Goal: Transaction & Acquisition: Purchase product/service

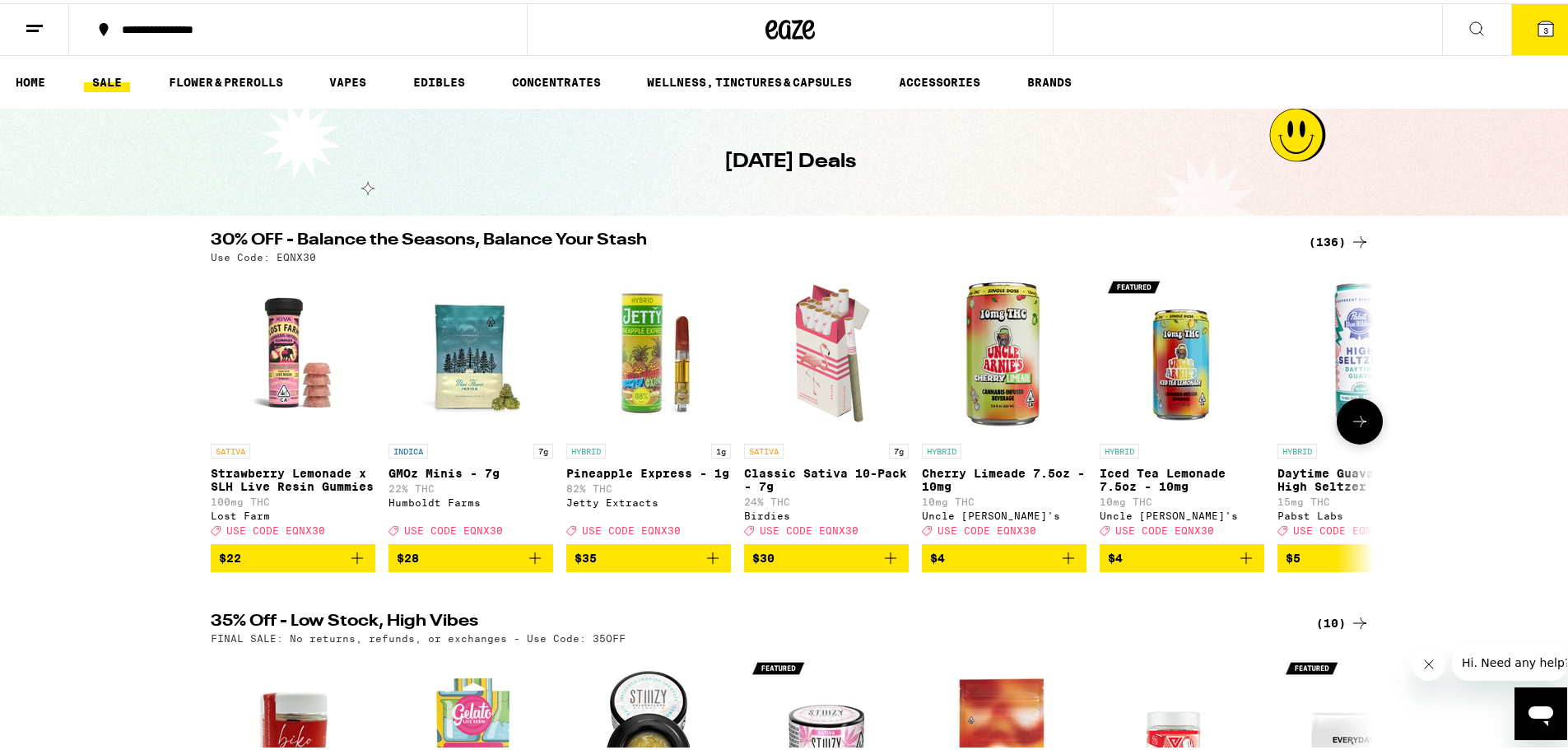
click at [1354, 421] on icon at bounding box center [1359, 417] width 20 height 20
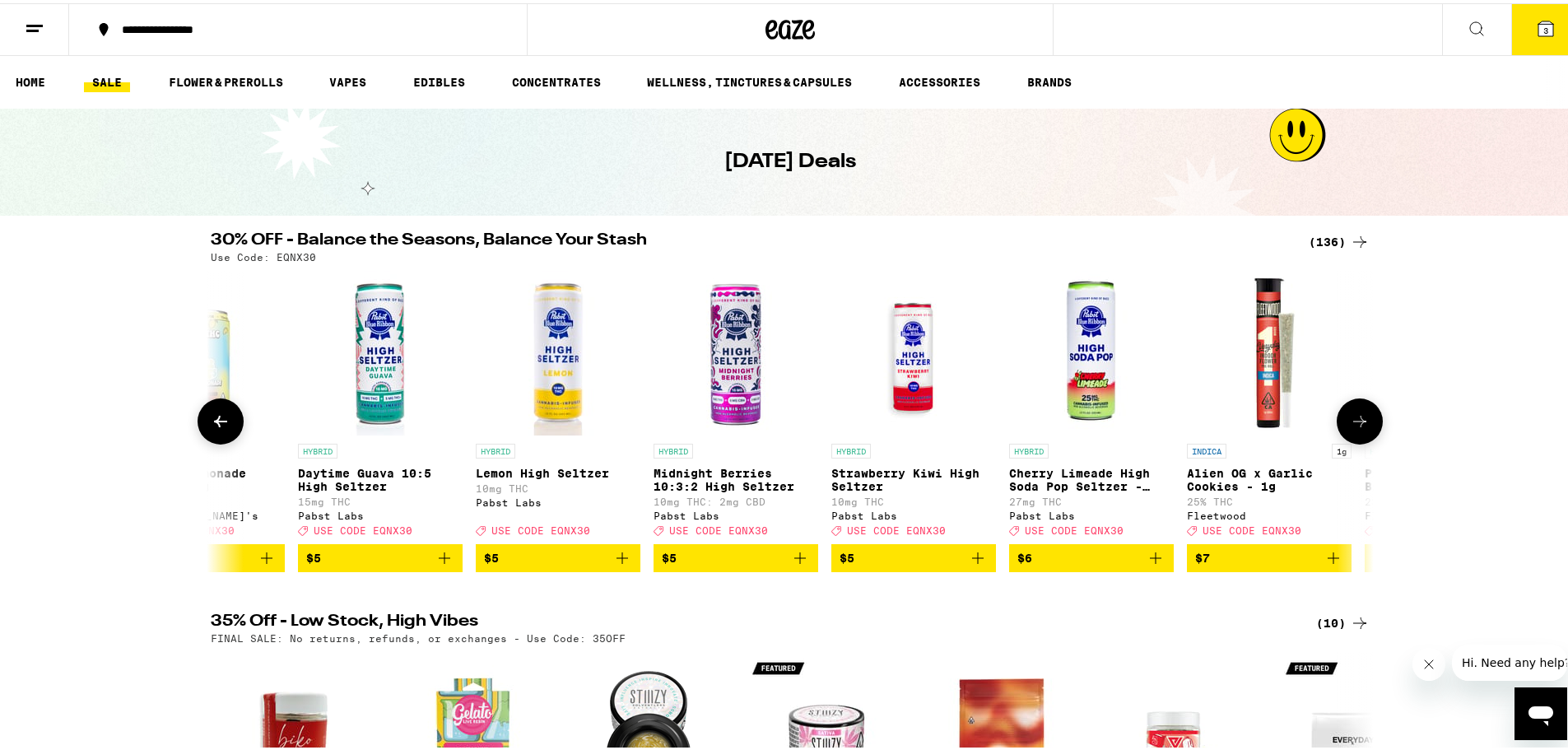
click at [1354, 421] on icon at bounding box center [1359, 417] width 20 height 20
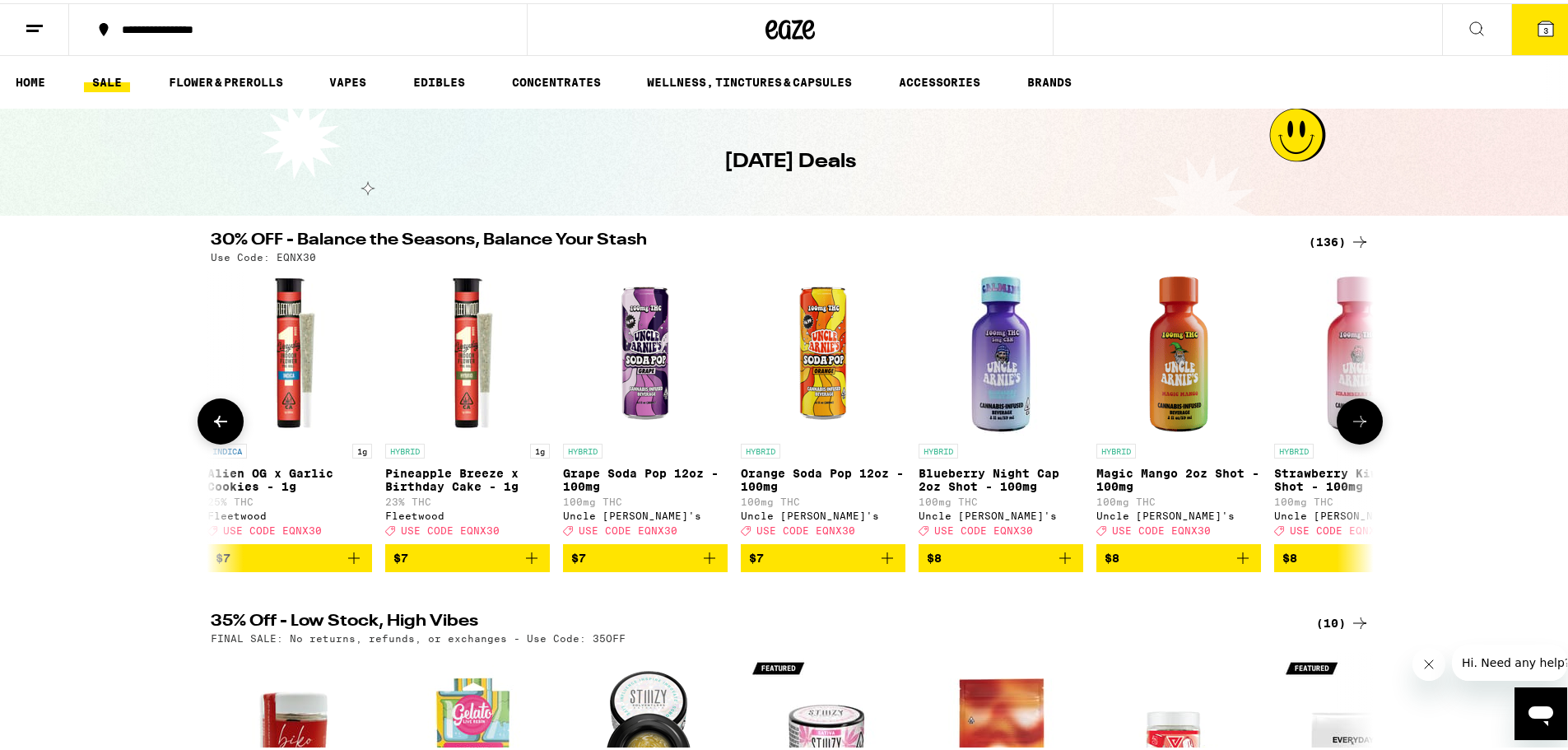
click at [1354, 421] on icon at bounding box center [1359, 417] width 20 height 20
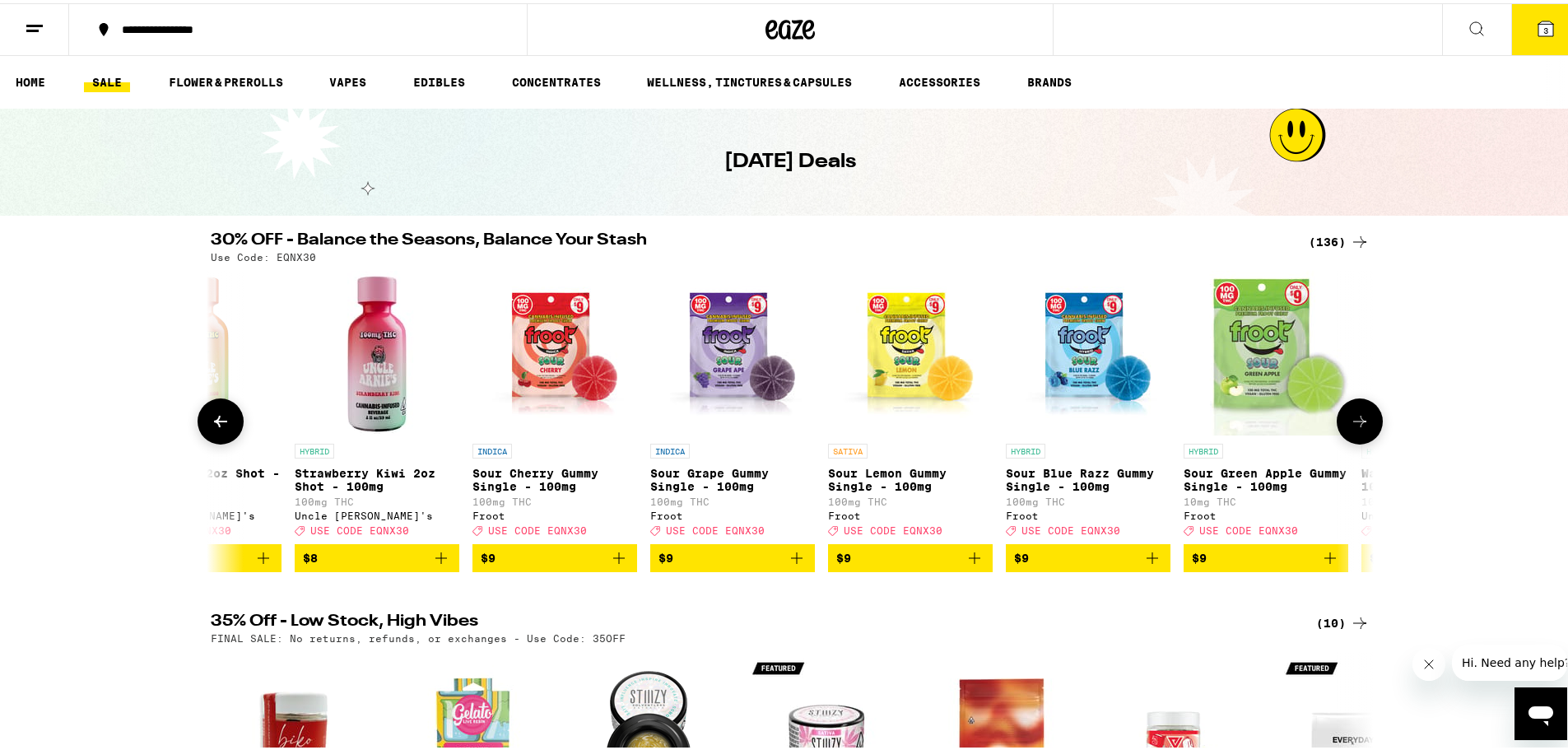
click at [1354, 421] on icon at bounding box center [1359, 417] width 20 height 20
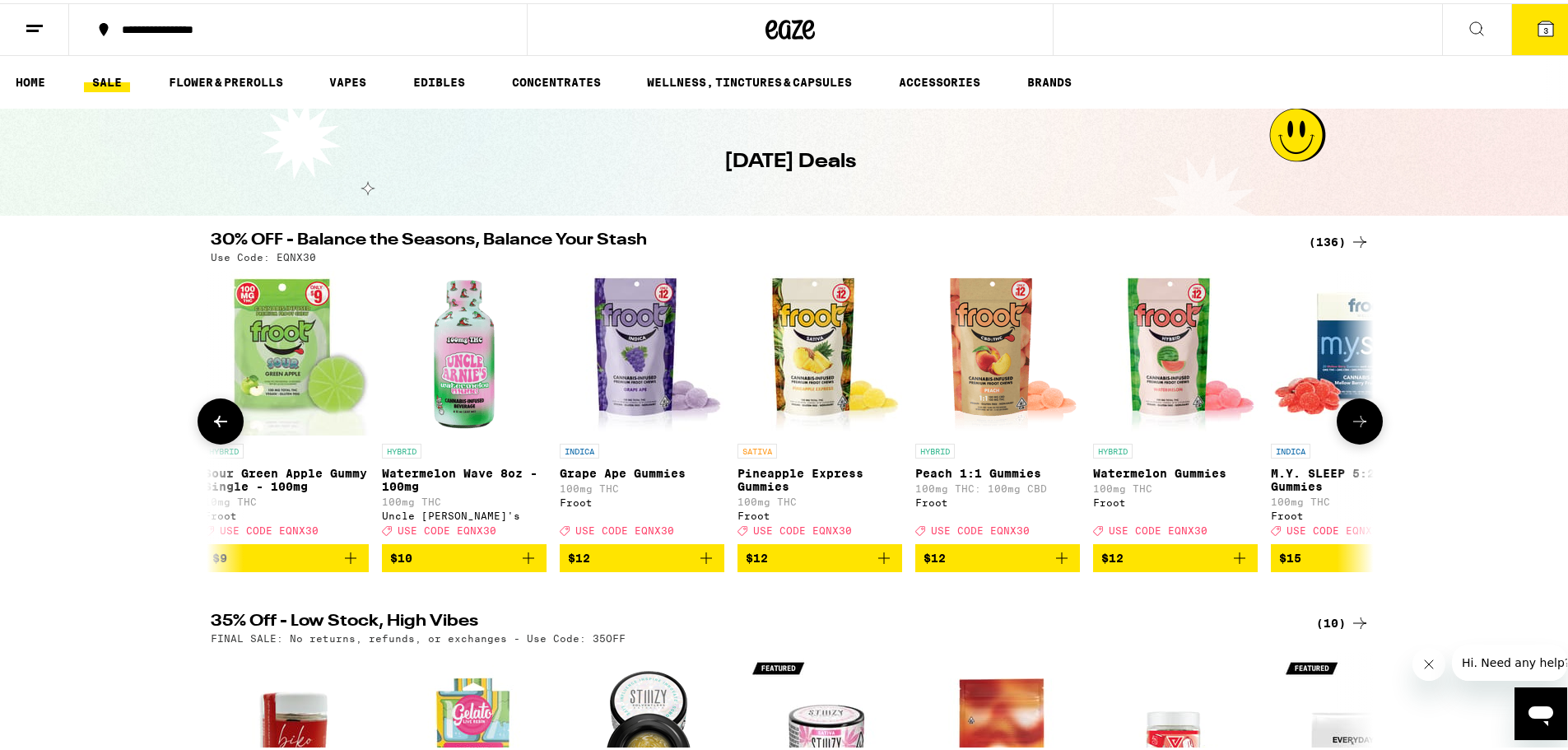
click at [1354, 421] on icon at bounding box center [1359, 417] width 20 height 20
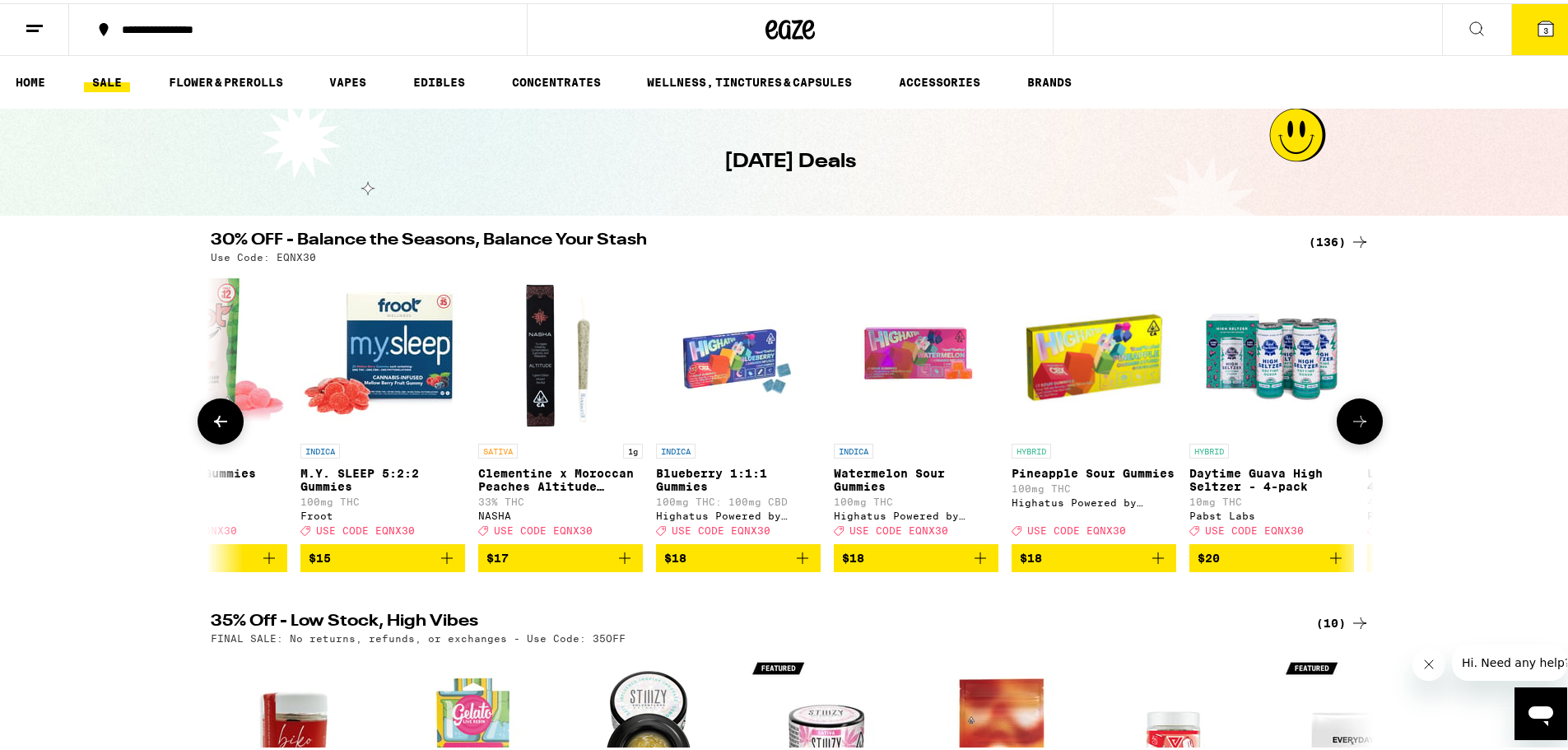
scroll to position [0, 4897]
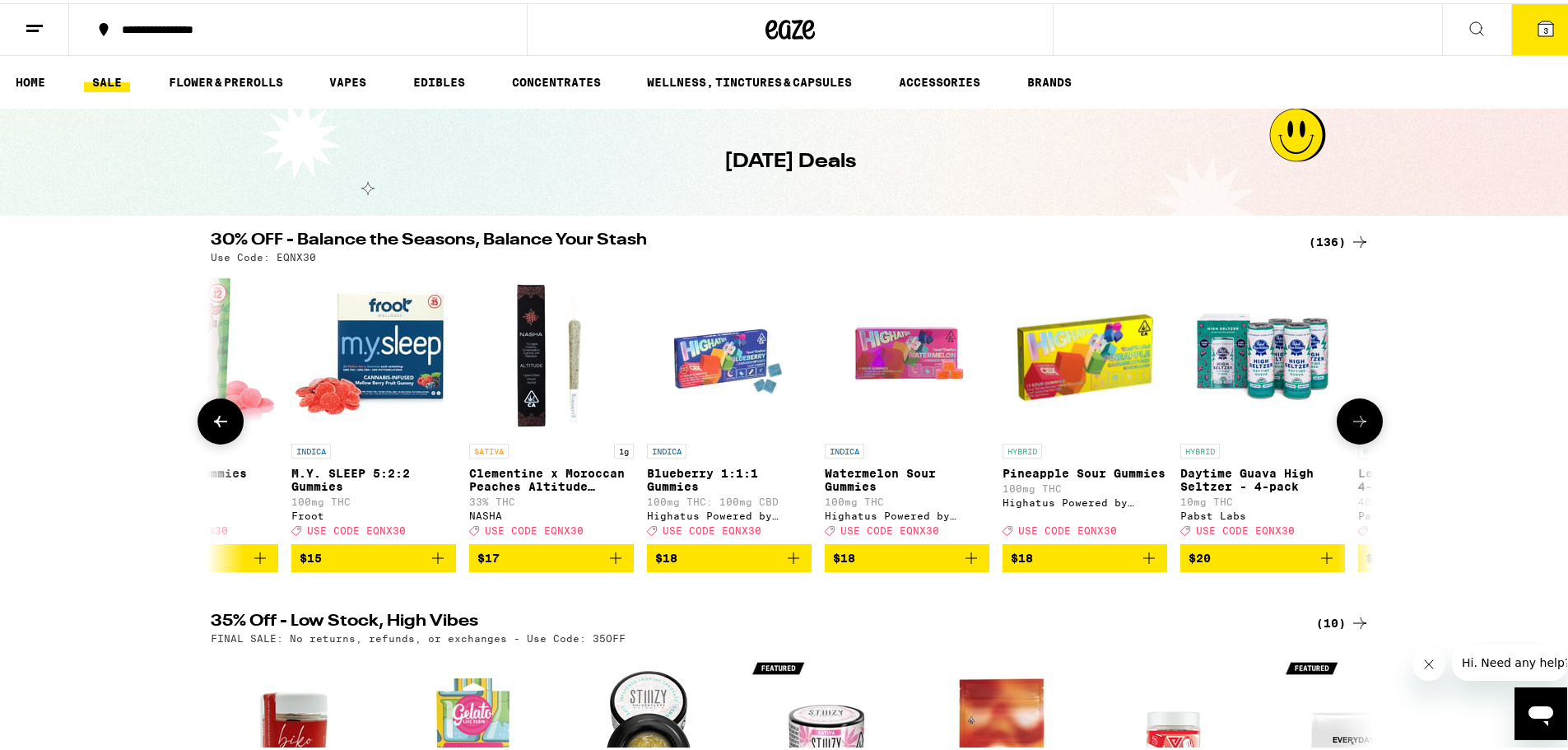
click at [1354, 421] on icon at bounding box center [1359, 417] width 20 height 20
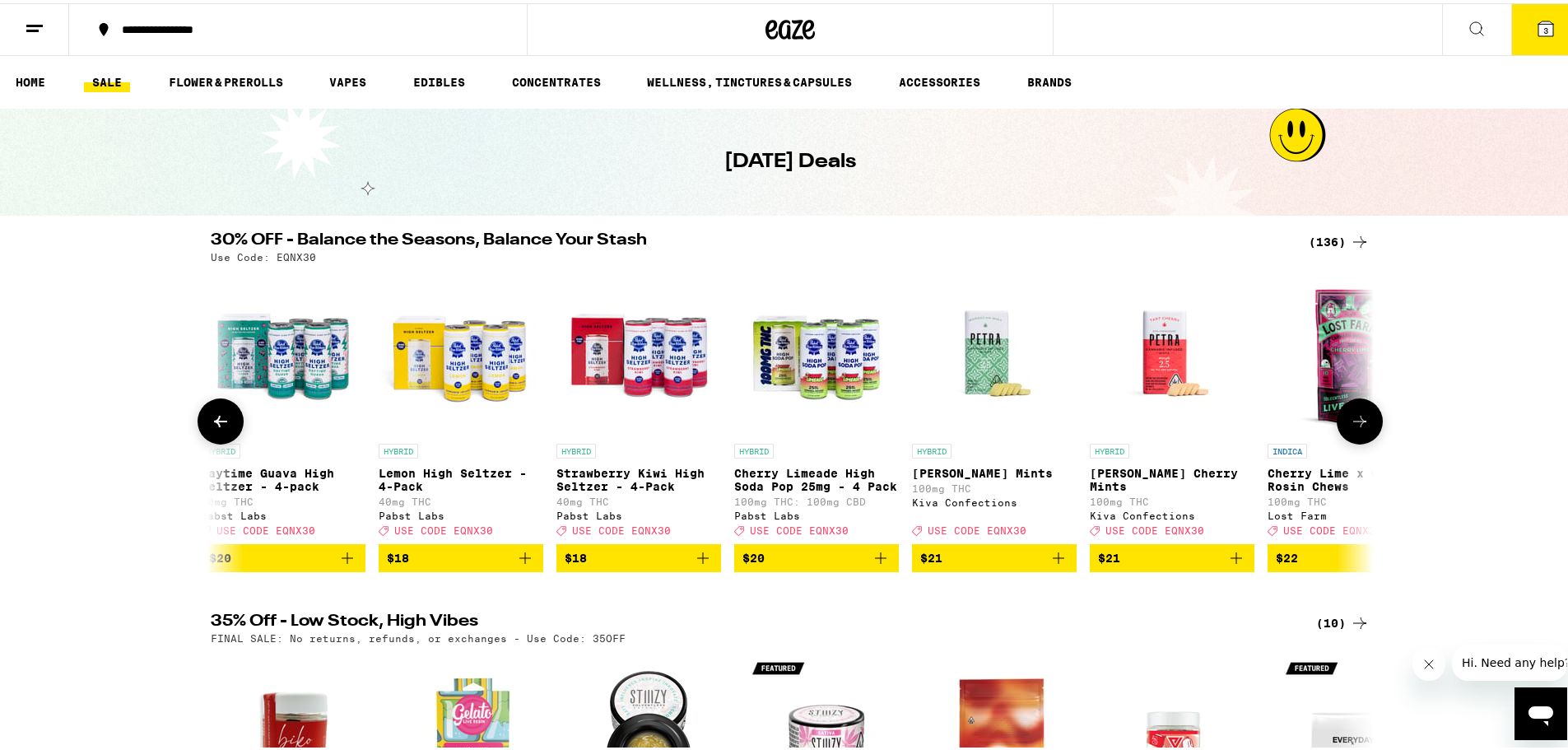
click at [1354, 421] on icon at bounding box center [1359, 417] width 20 height 20
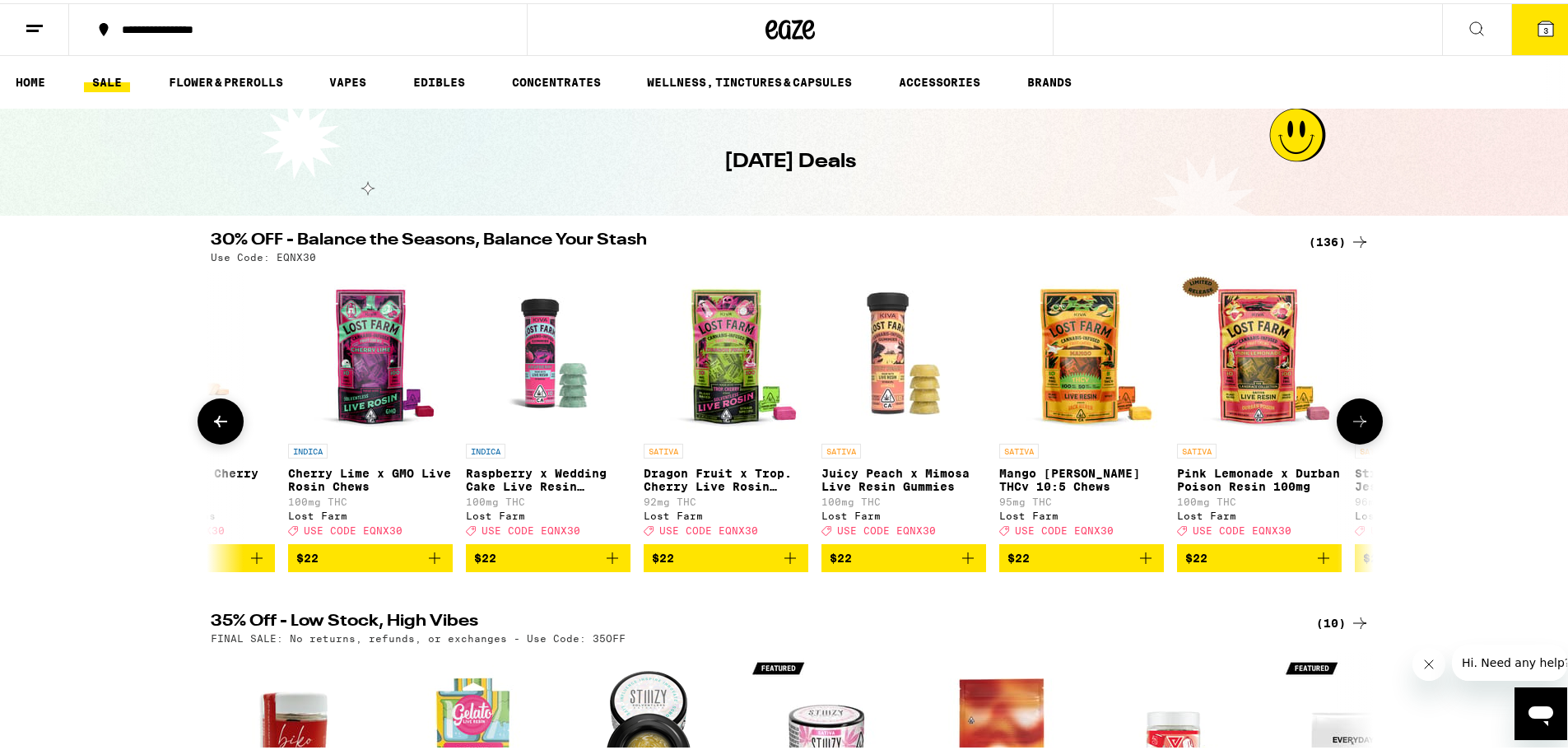
click at [1354, 421] on icon at bounding box center [1359, 417] width 20 height 20
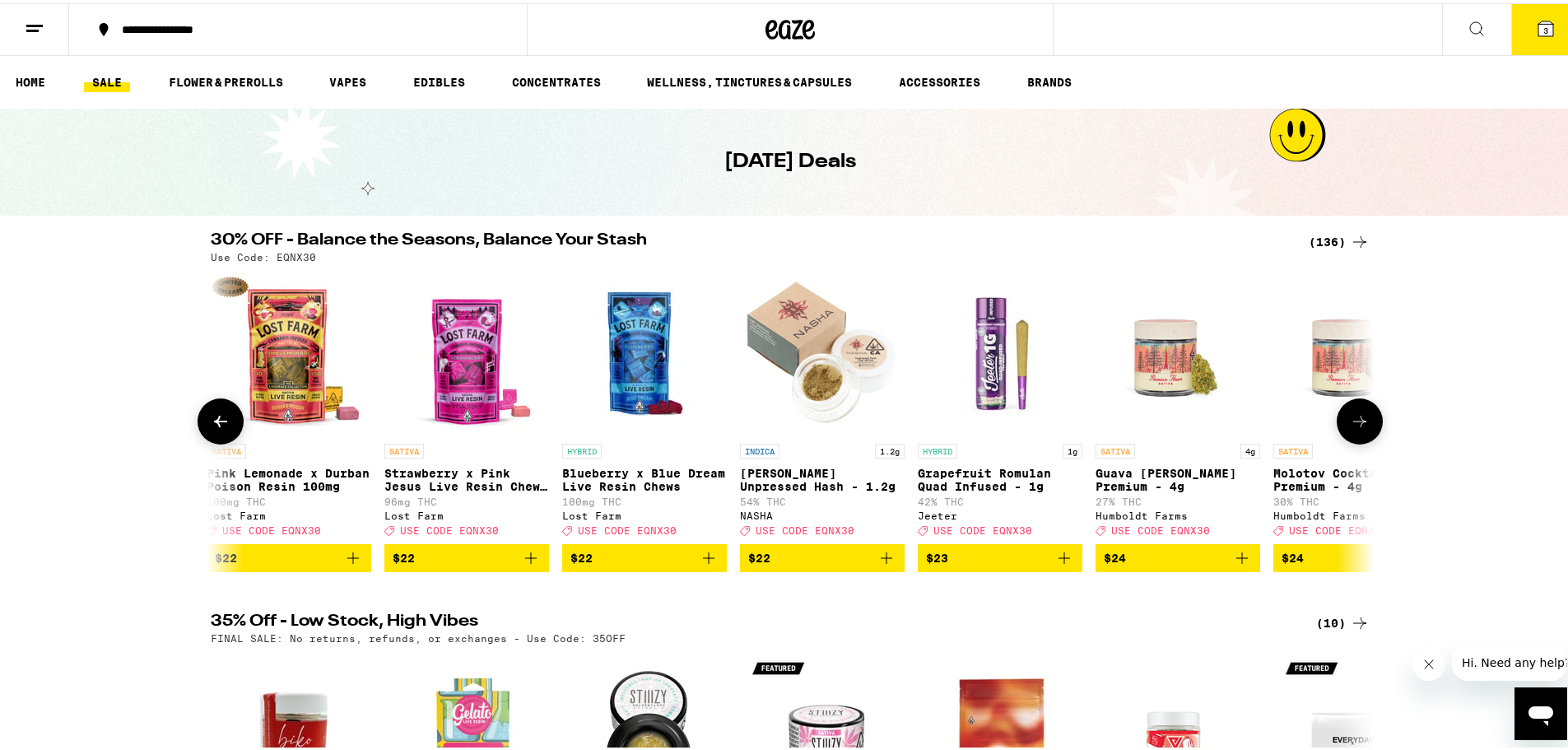
scroll to position [0, 7835]
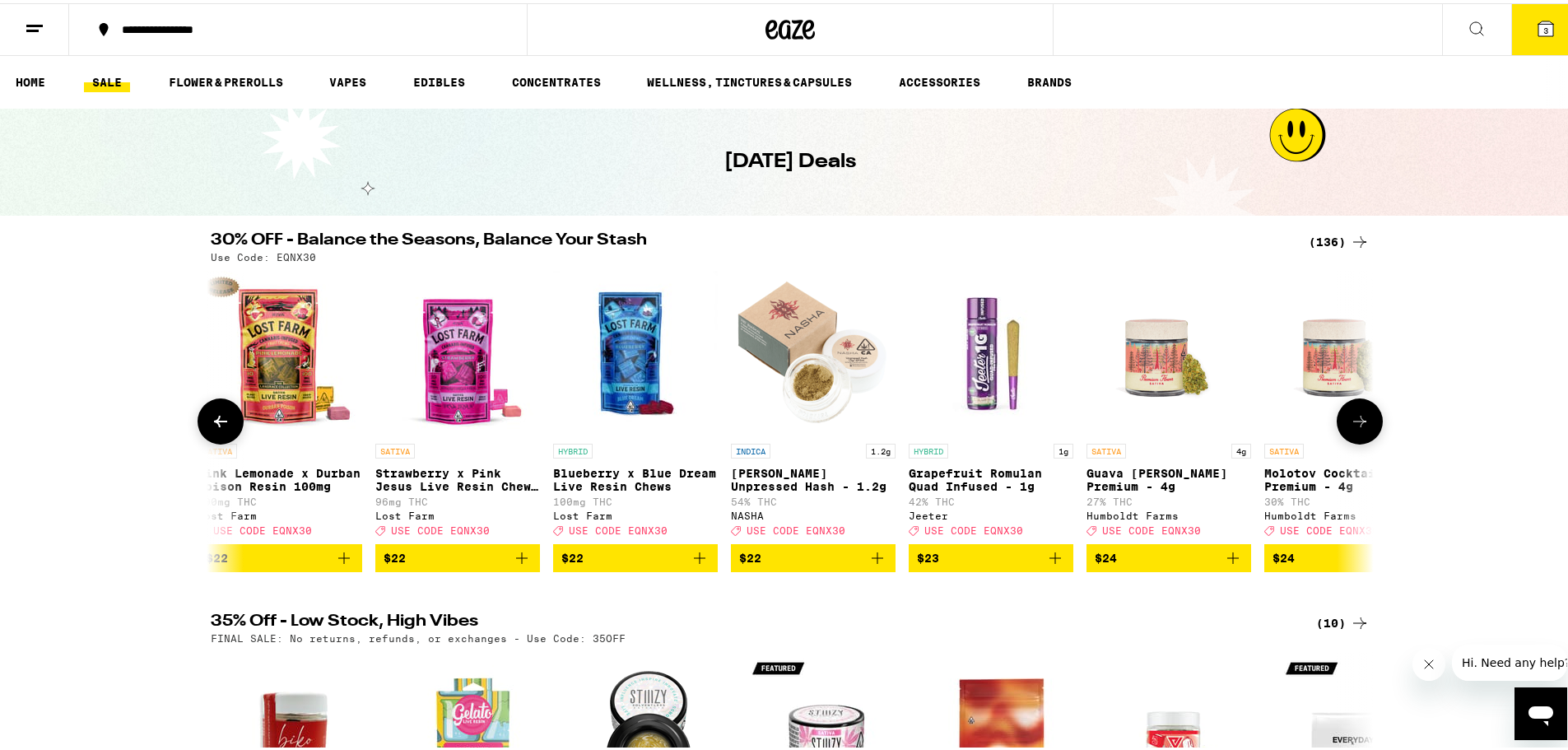
click at [1360, 423] on icon at bounding box center [1359, 417] width 20 height 20
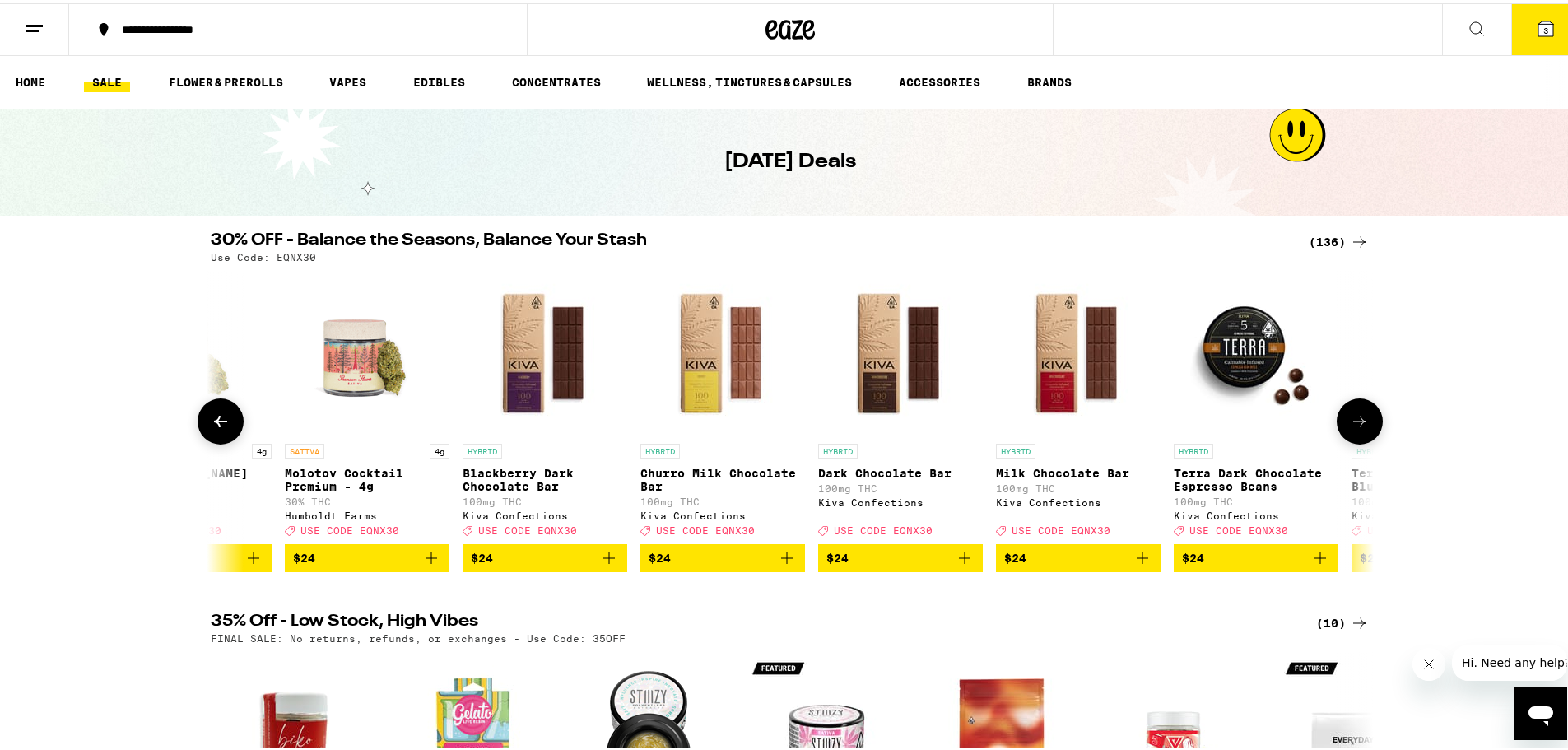
click at [1360, 423] on icon at bounding box center [1359, 417] width 20 height 20
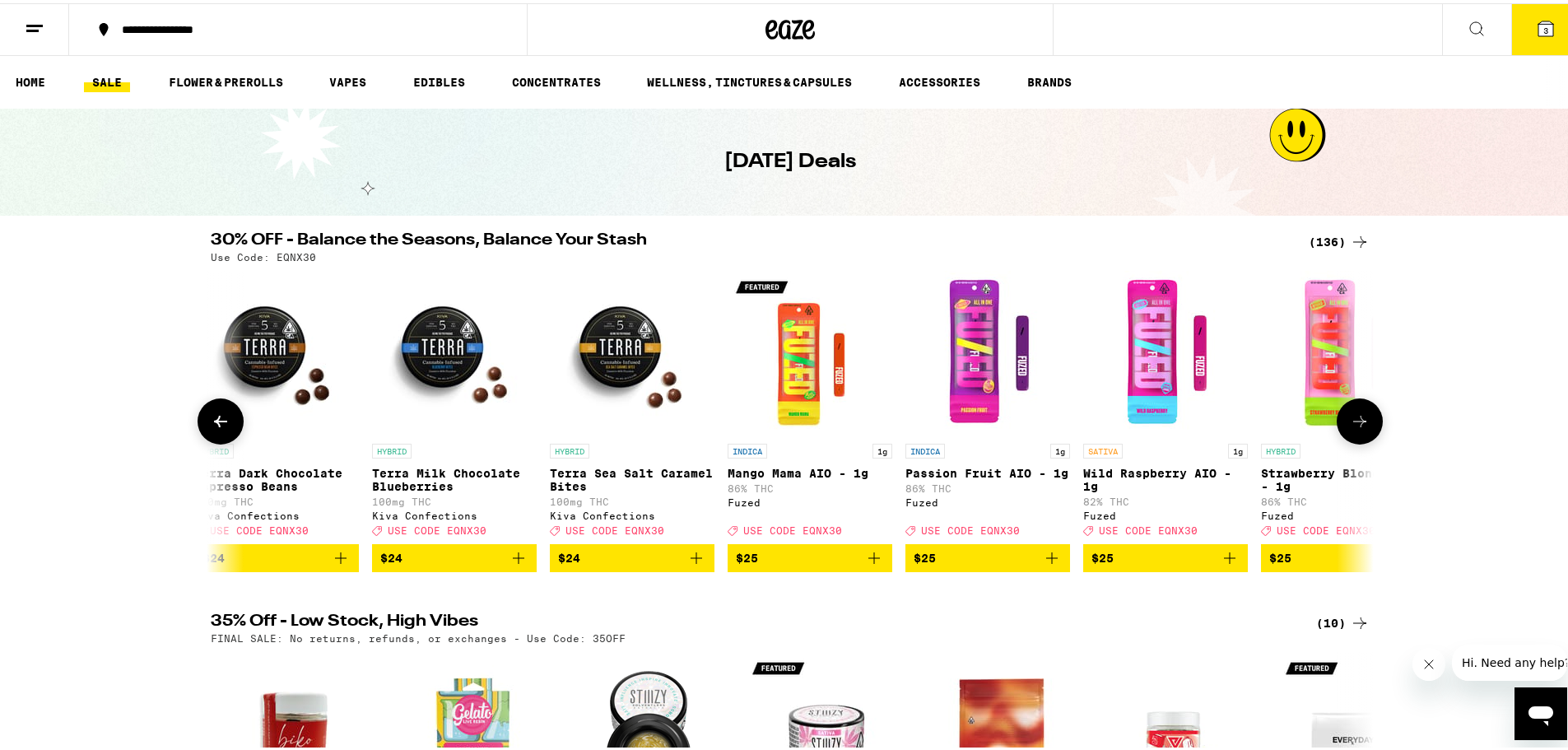
click at [1360, 423] on icon at bounding box center [1359, 417] width 20 height 20
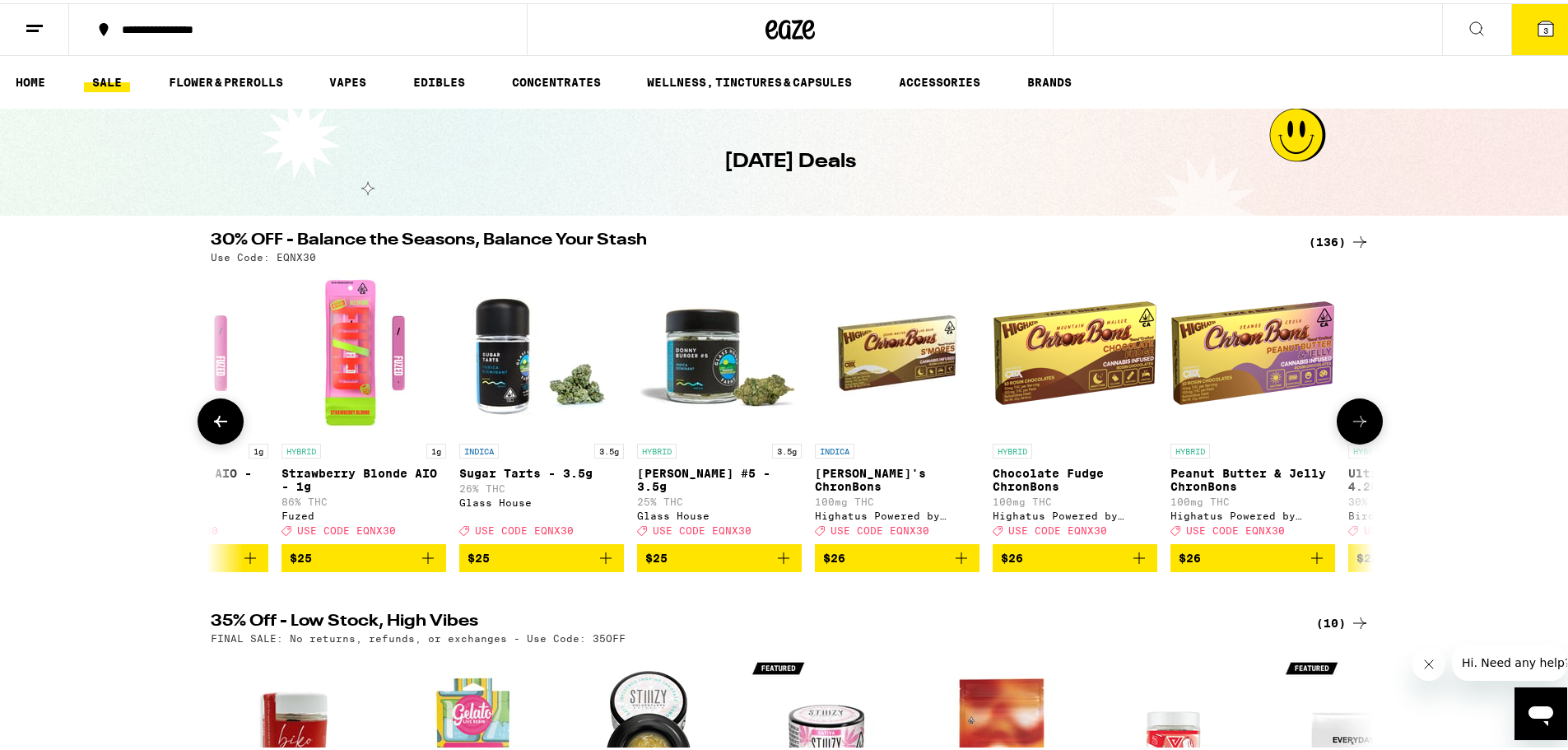
click at [1360, 423] on icon at bounding box center [1359, 417] width 20 height 20
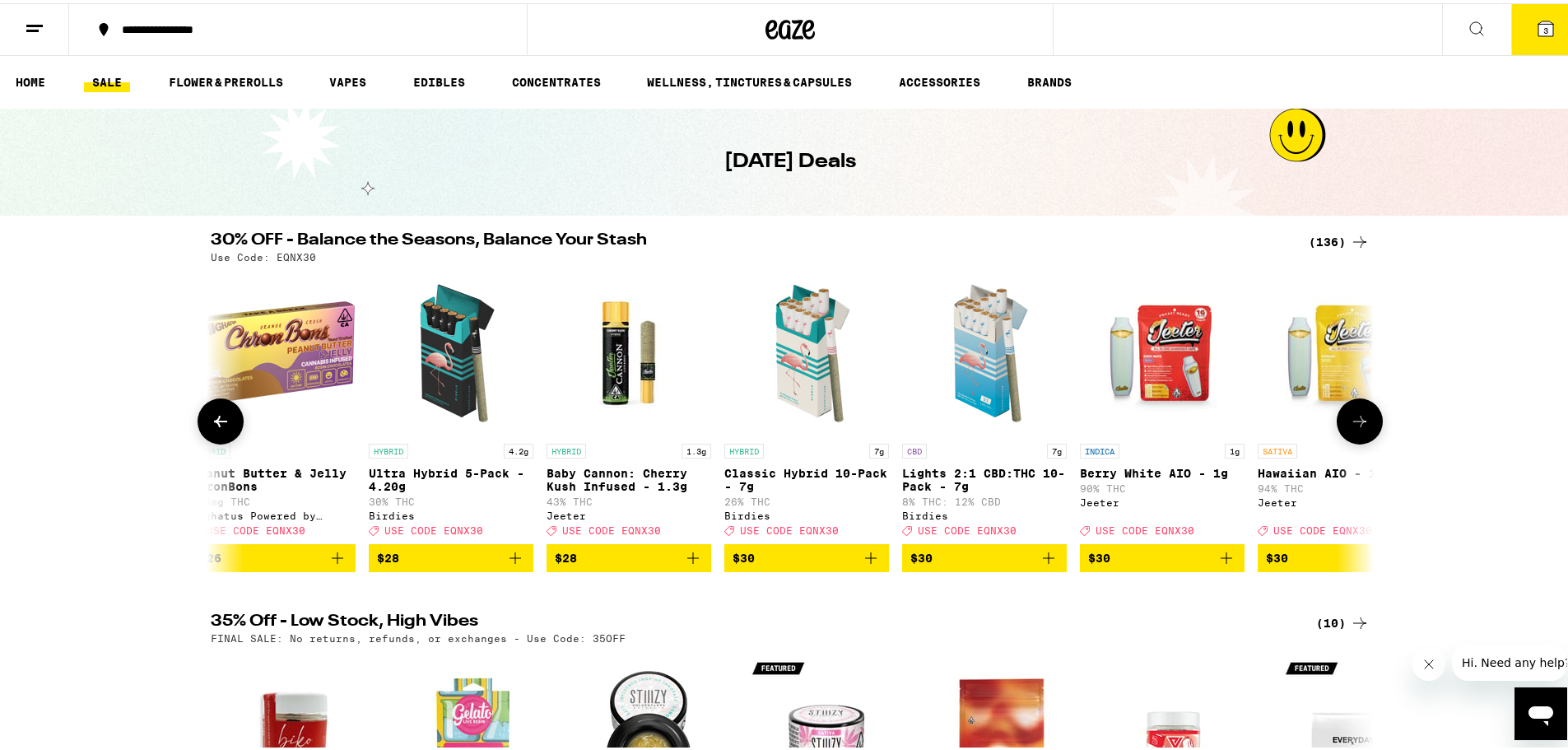
click at [1360, 423] on icon at bounding box center [1359, 417] width 20 height 20
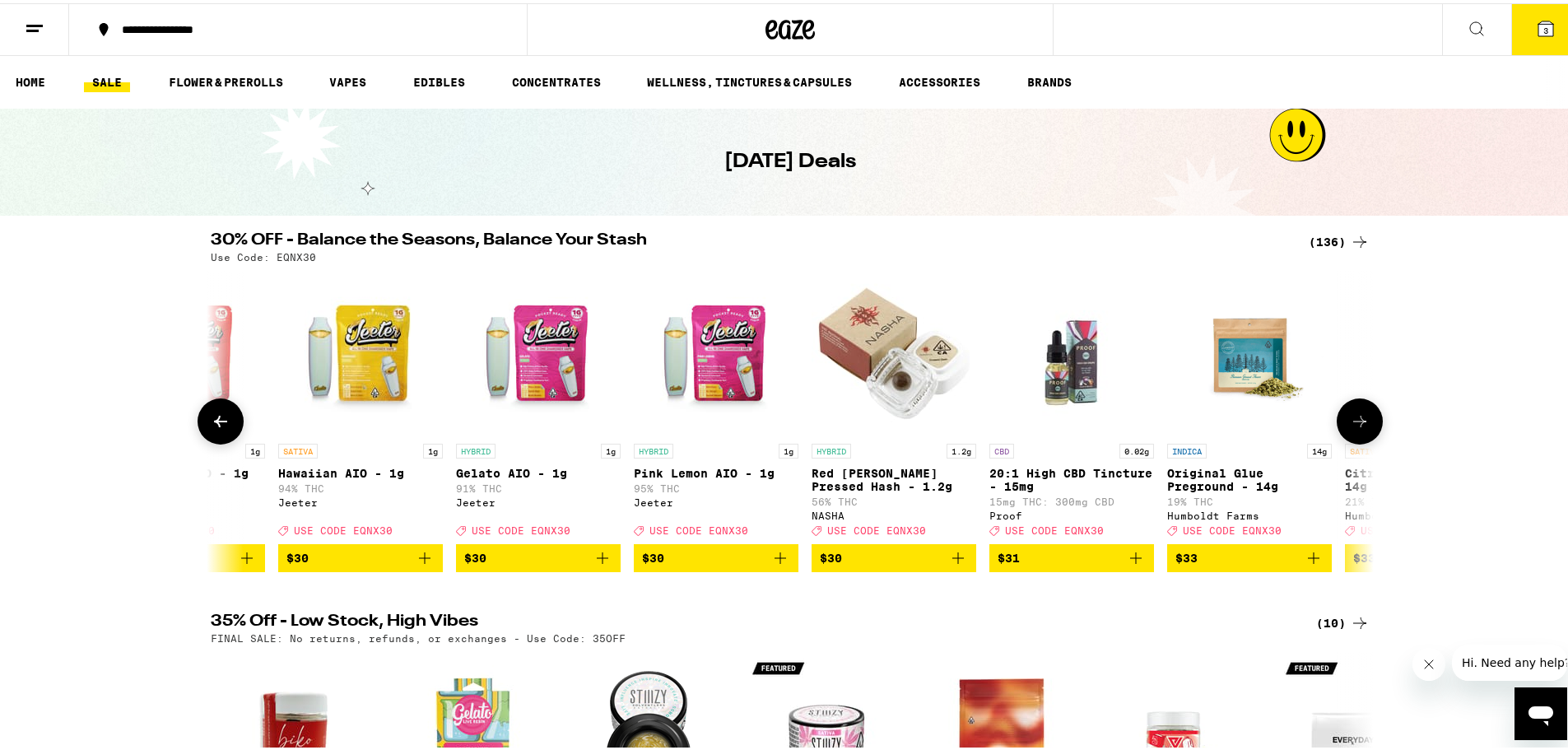
click at [1360, 423] on icon at bounding box center [1359, 417] width 20 height 20
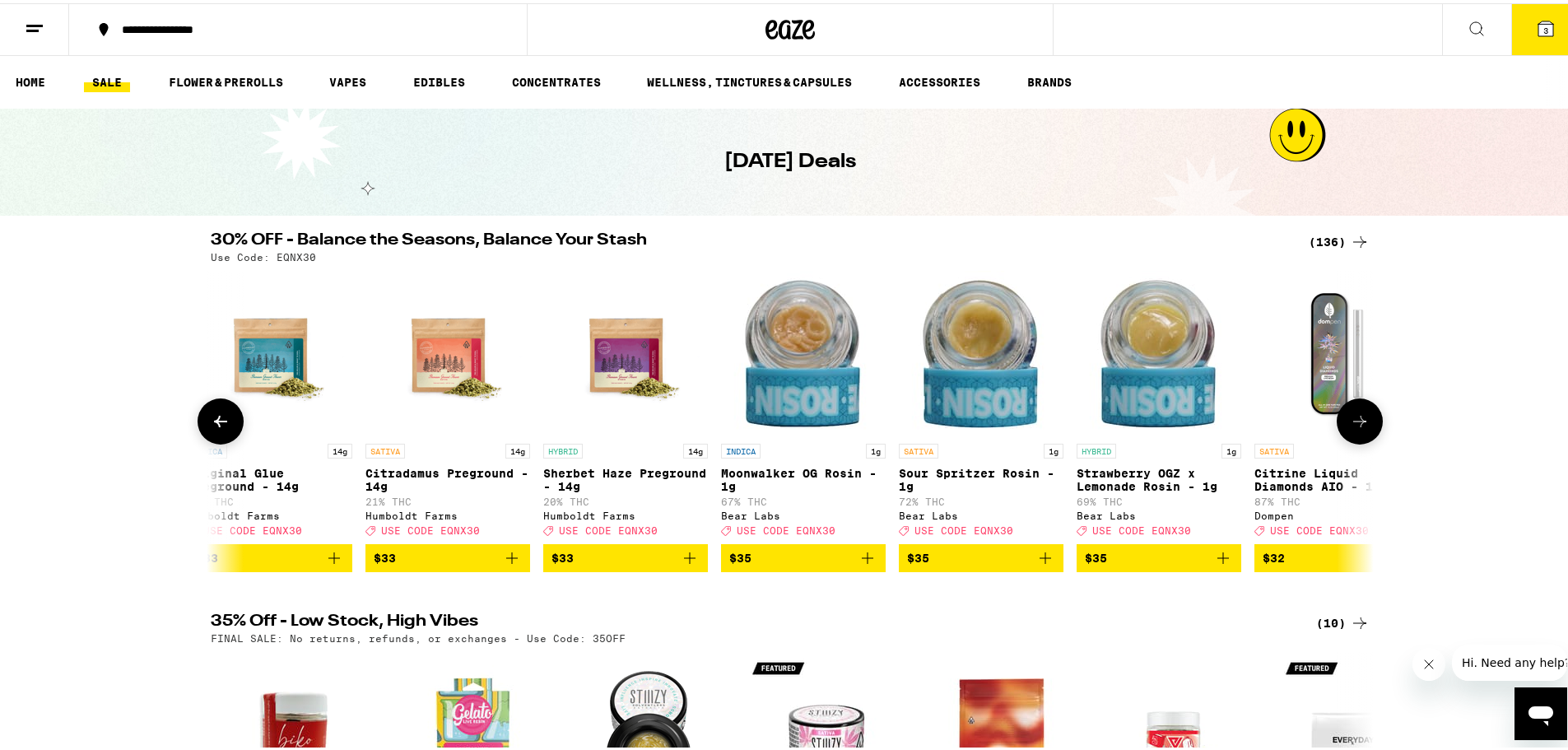
click at [1360, 423] on icon at bounding box center [1359, 417] width 20 height 20
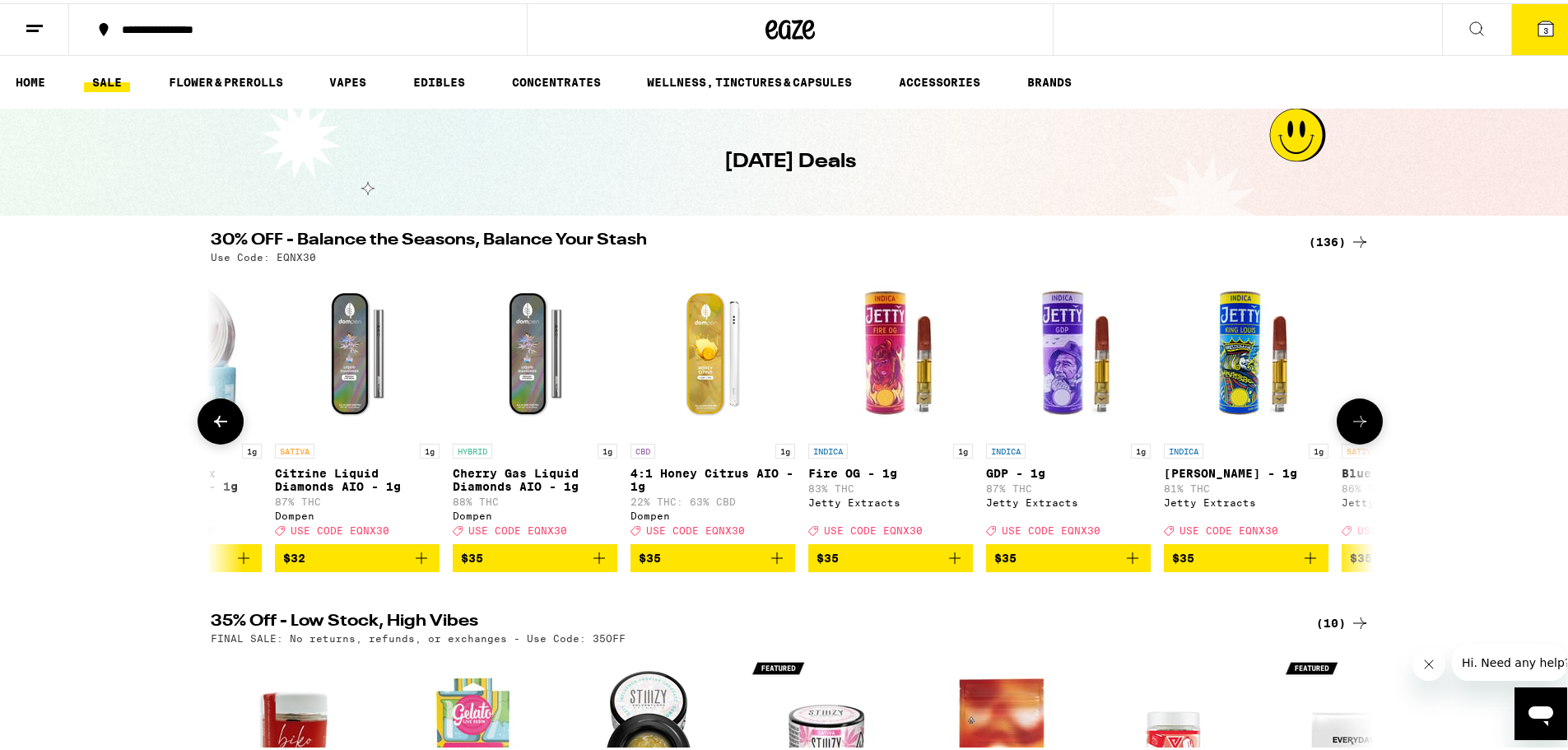
click at [1360, 423] on icon at bounding box center [1359, 417] width 20 height 20
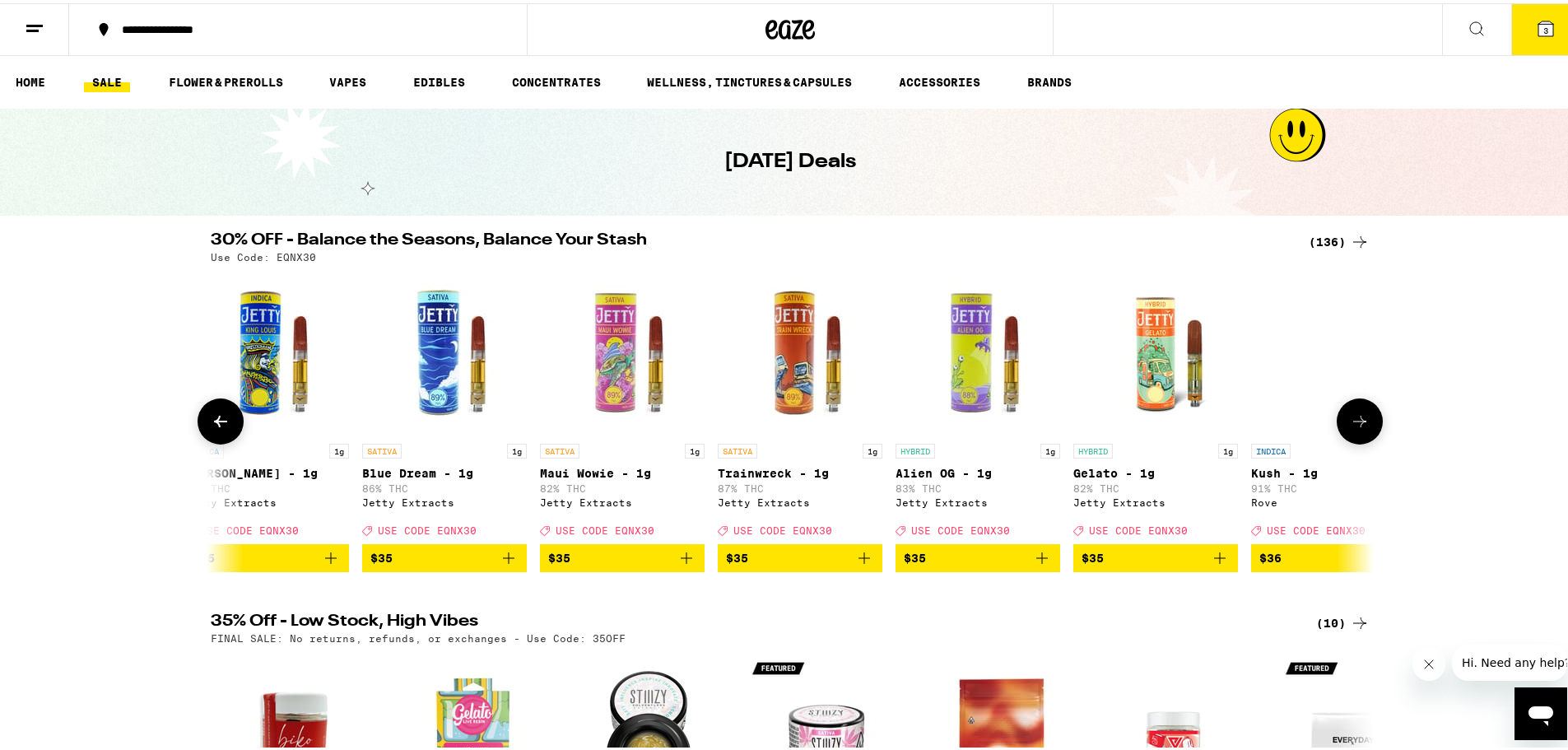
click at [1360, 423] on icon at bounding box center [1359, 417] width 20 height 20
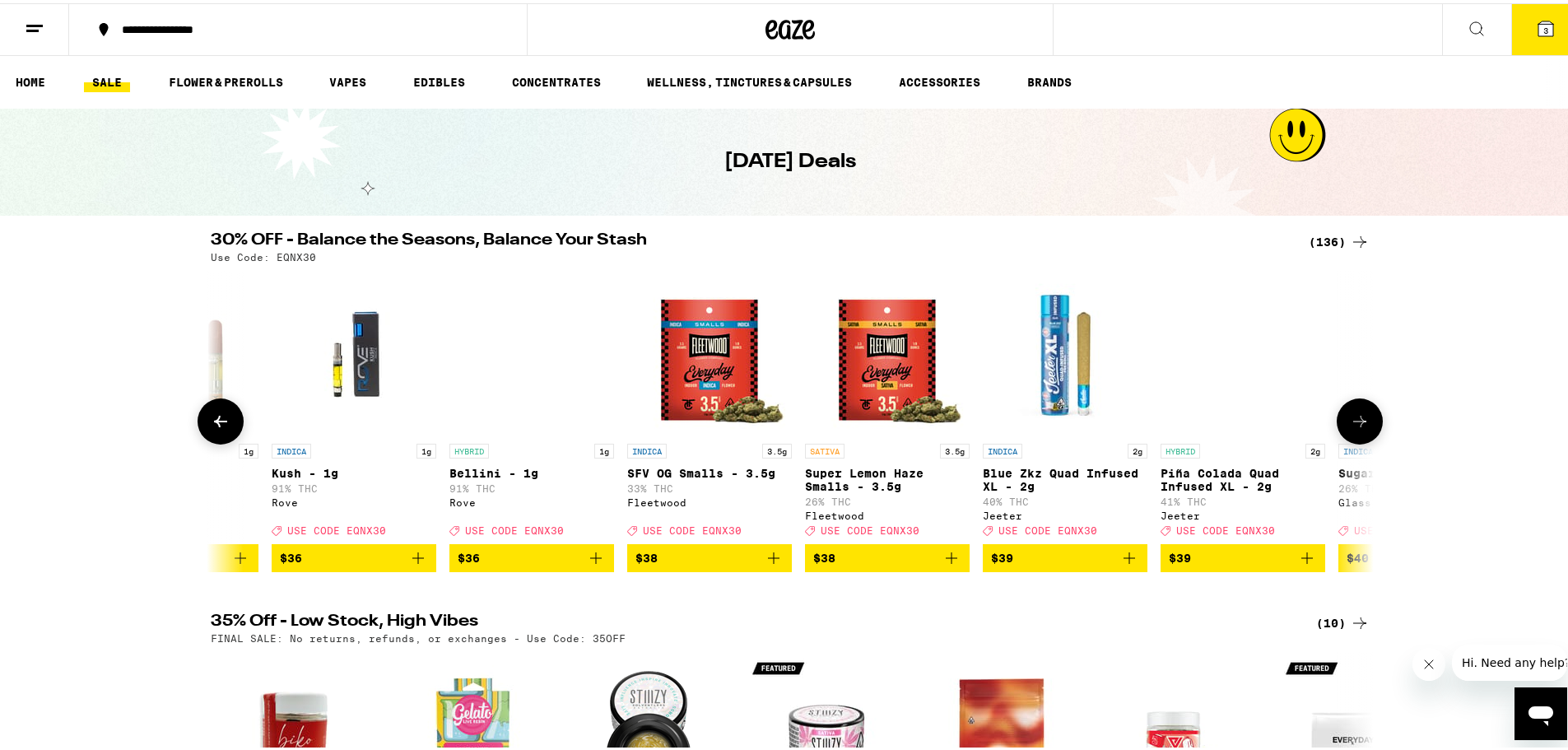
click at [1360, 423] on icon at bounding box center [1359, 417] width 20 height 20
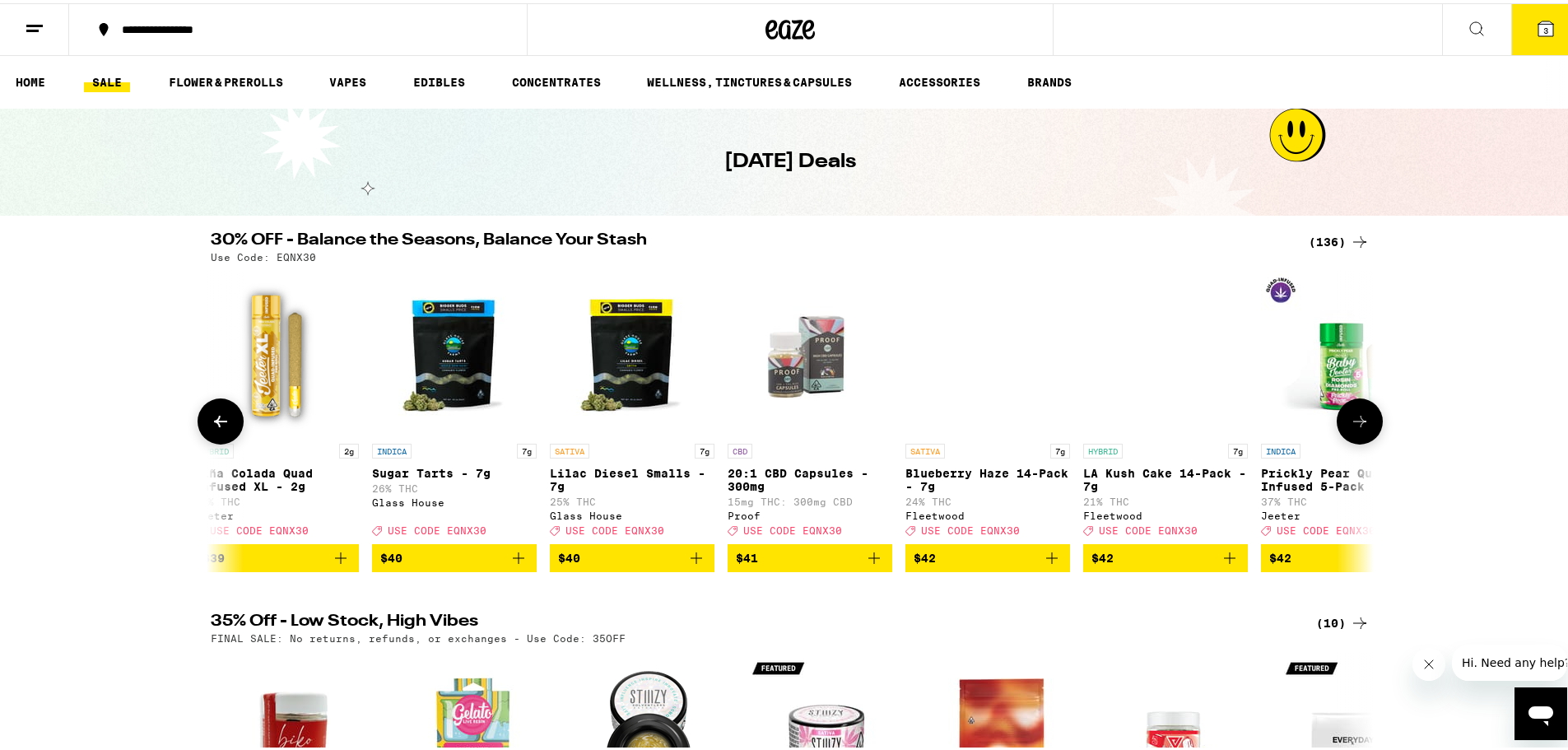
scroll to position [0, 17629]
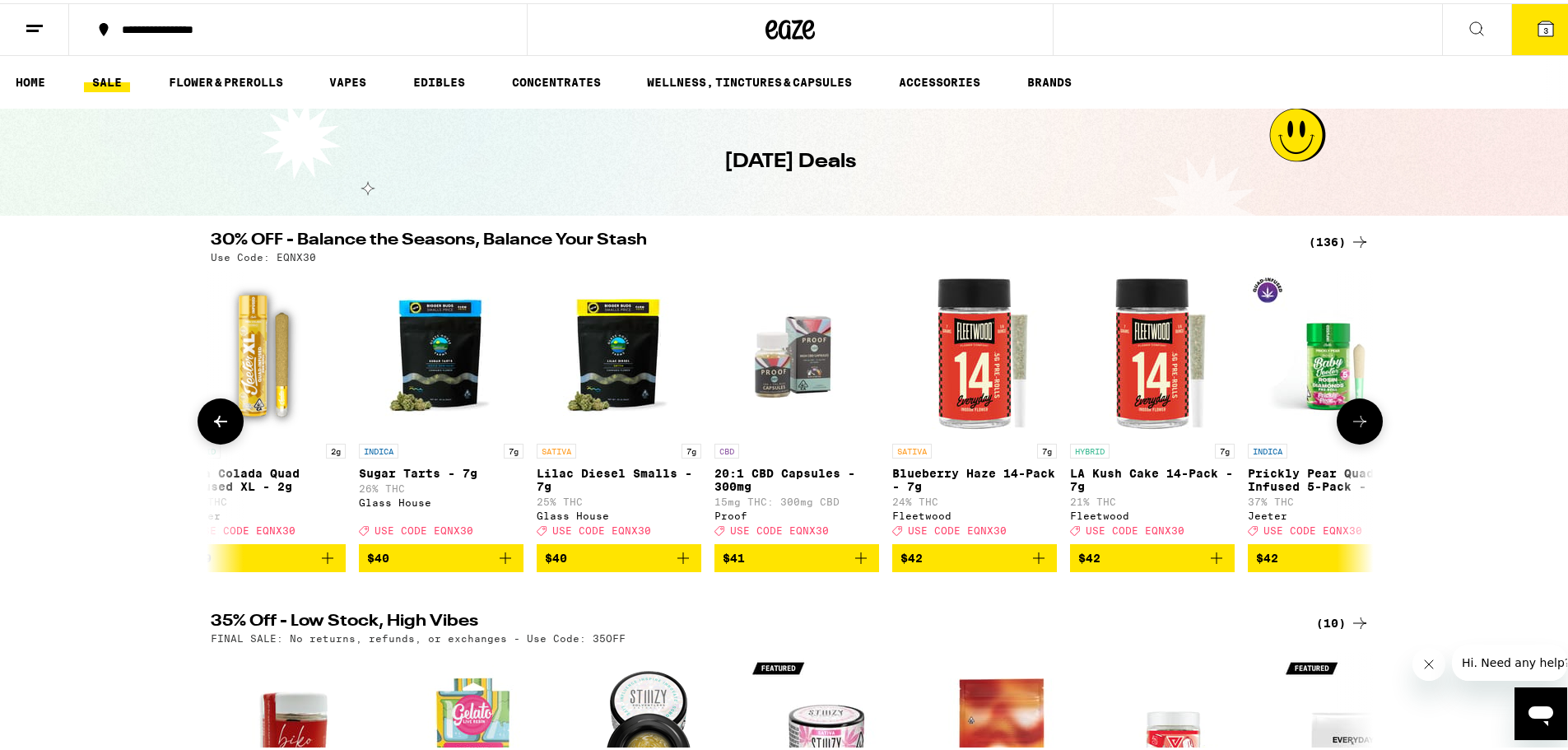
click at [1360, 423] on icon at bounding box center [1359, 417] width 20 height 20
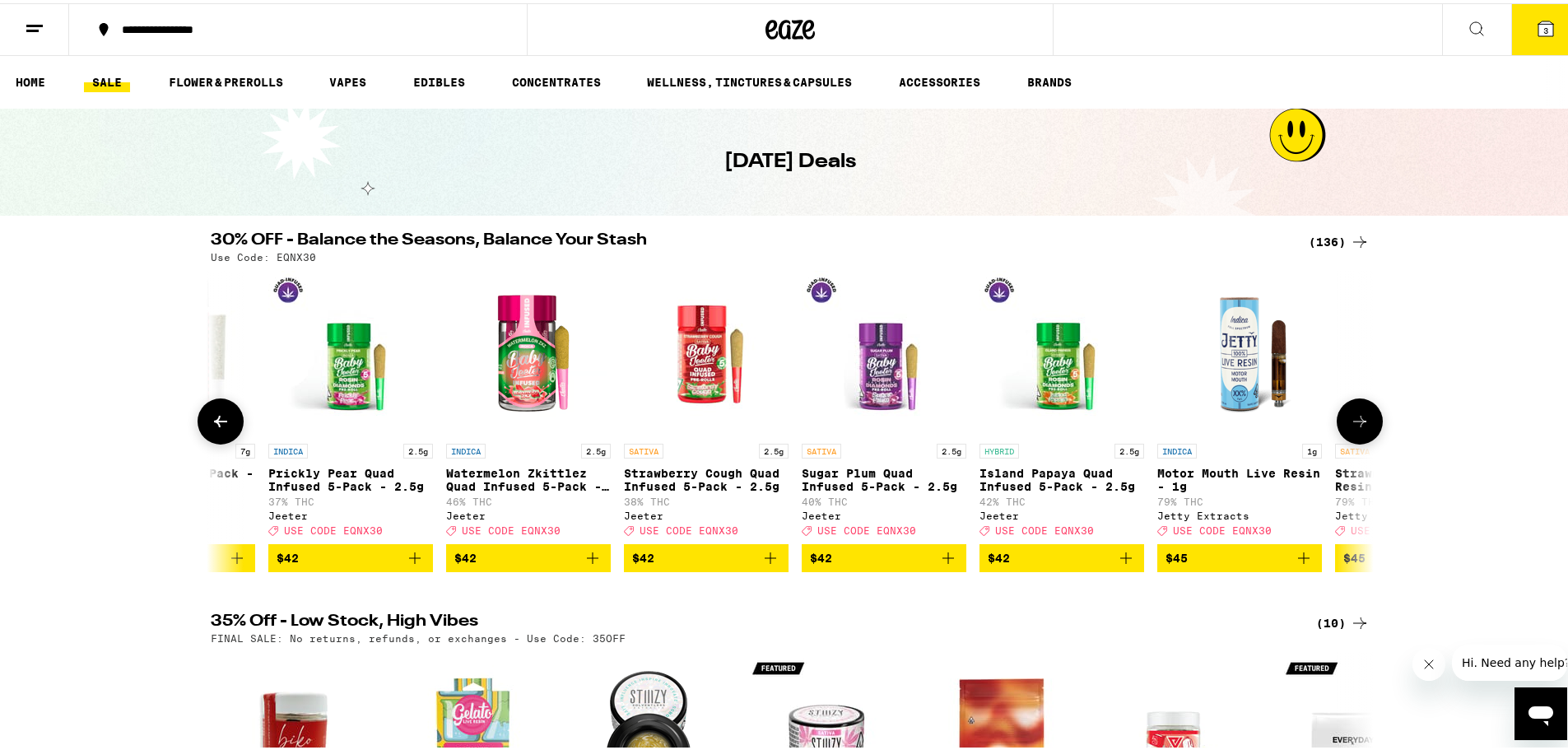
click at [1360, 423] on icon at bounding box center [1359, 417] width 20 height 20
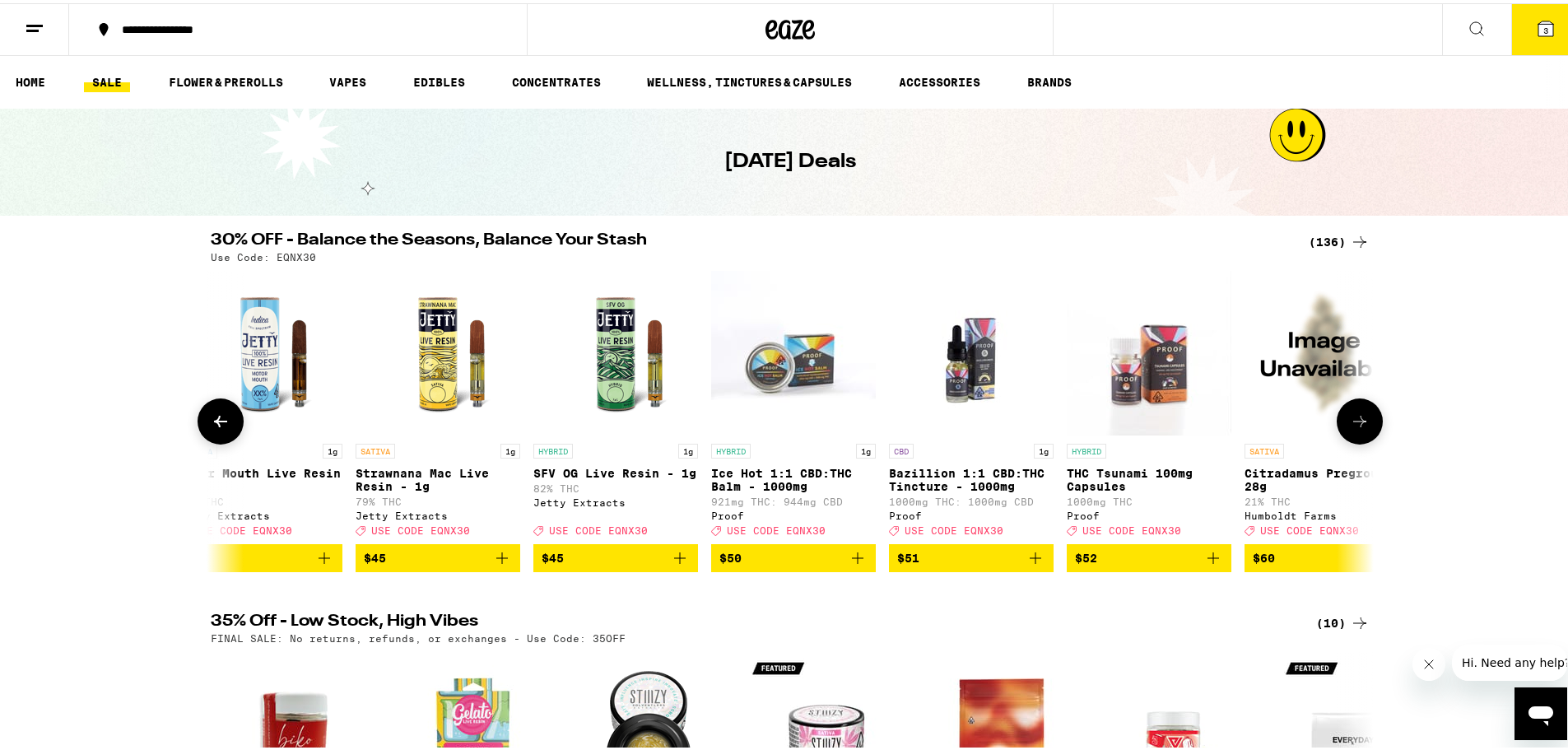
click at [1360, 423] on icon at bounding box center [1359, 417] width 20 height 20
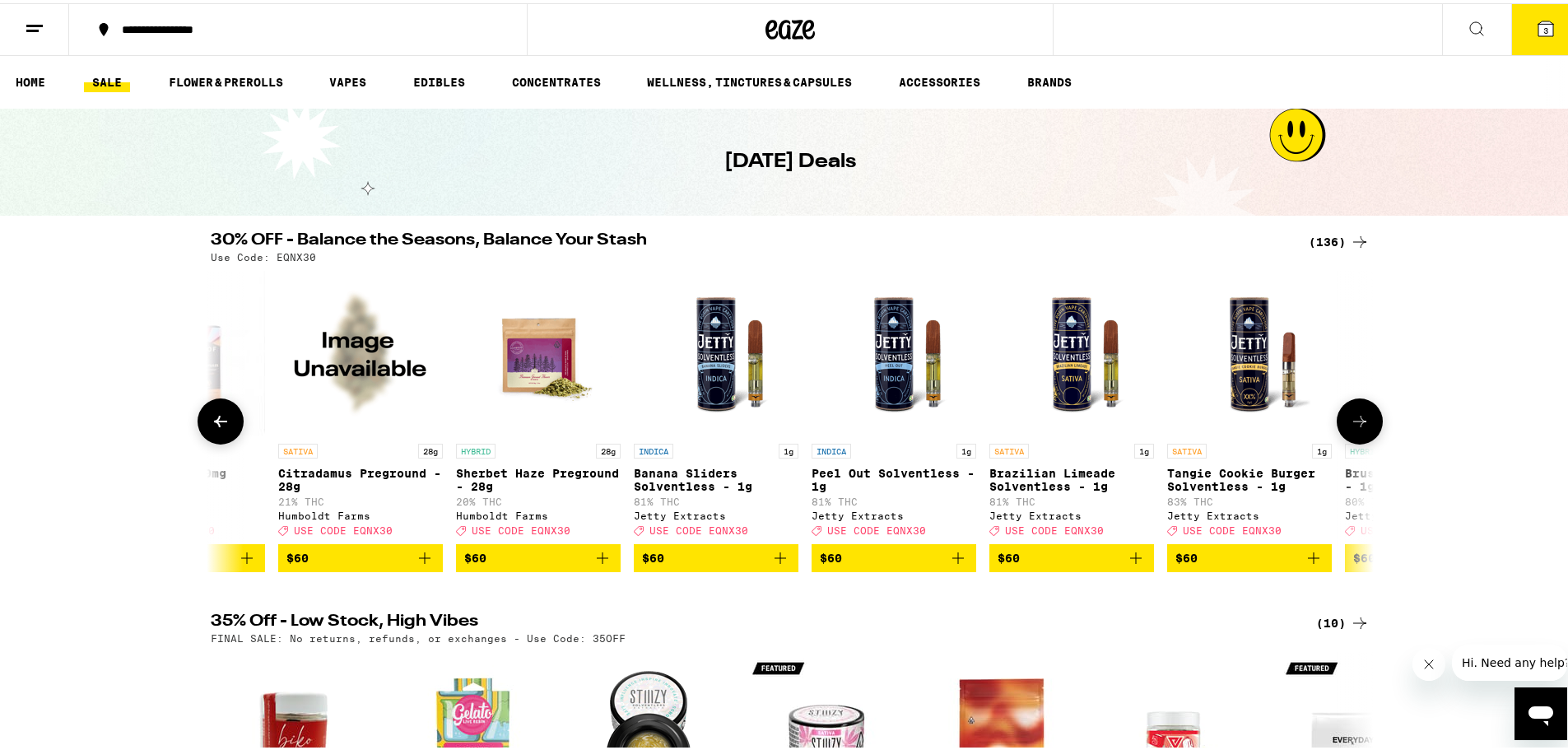
scroll to position [0, 20568]
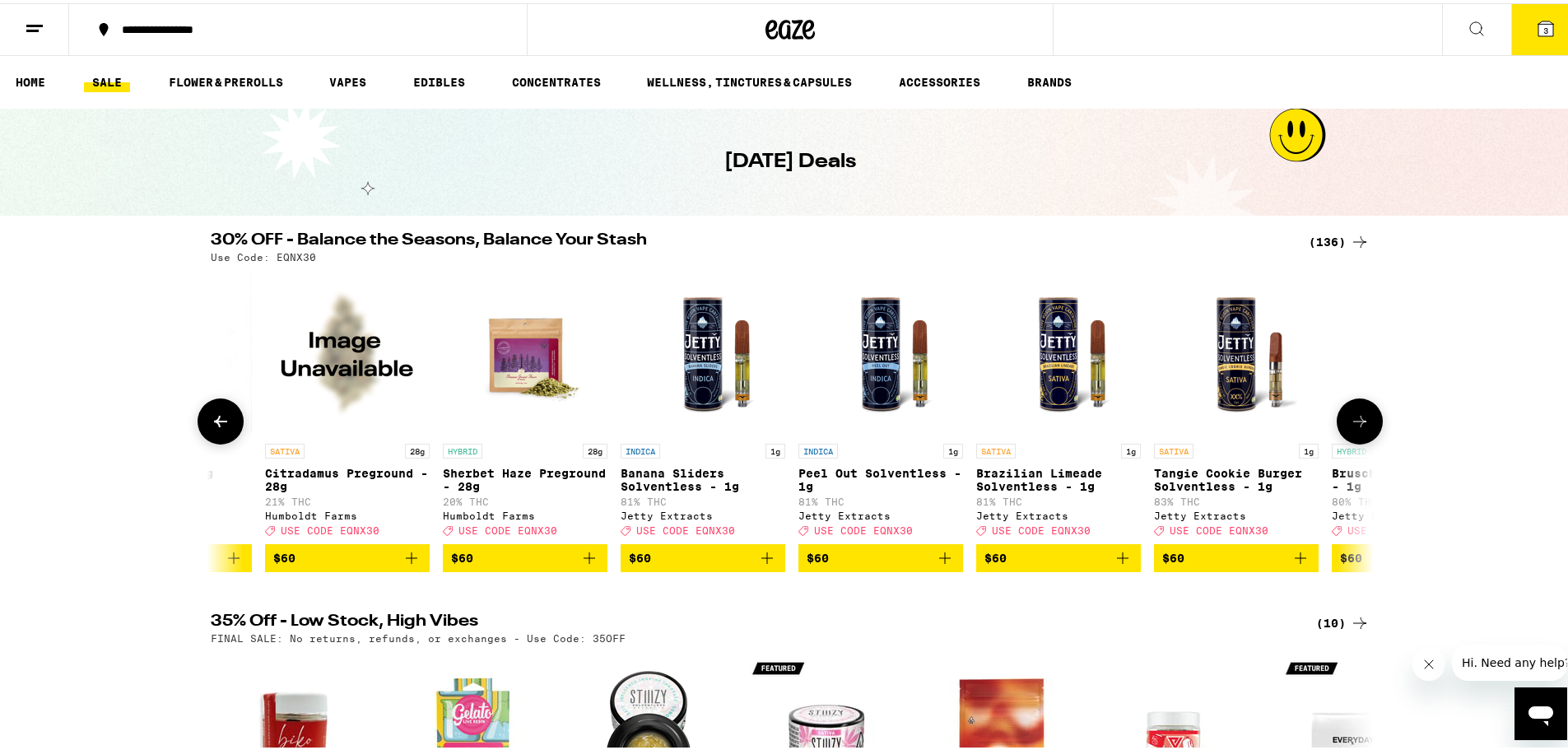
click at [1360, 423] on icon at bounding box center [1359, 417] width 20 height 20
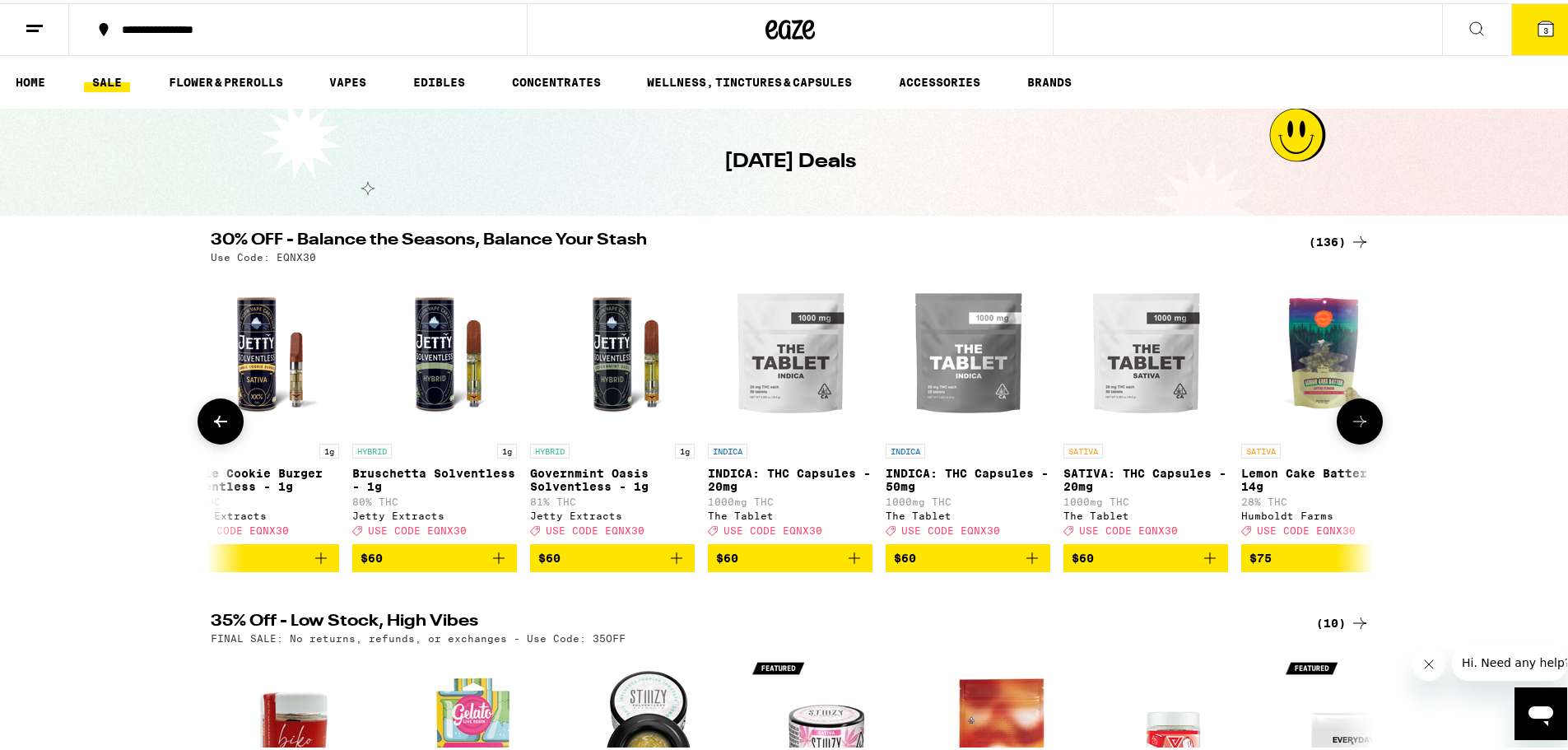
click at [1360, 423] on icon at bounding box center [1359, 417] width 20 height 20
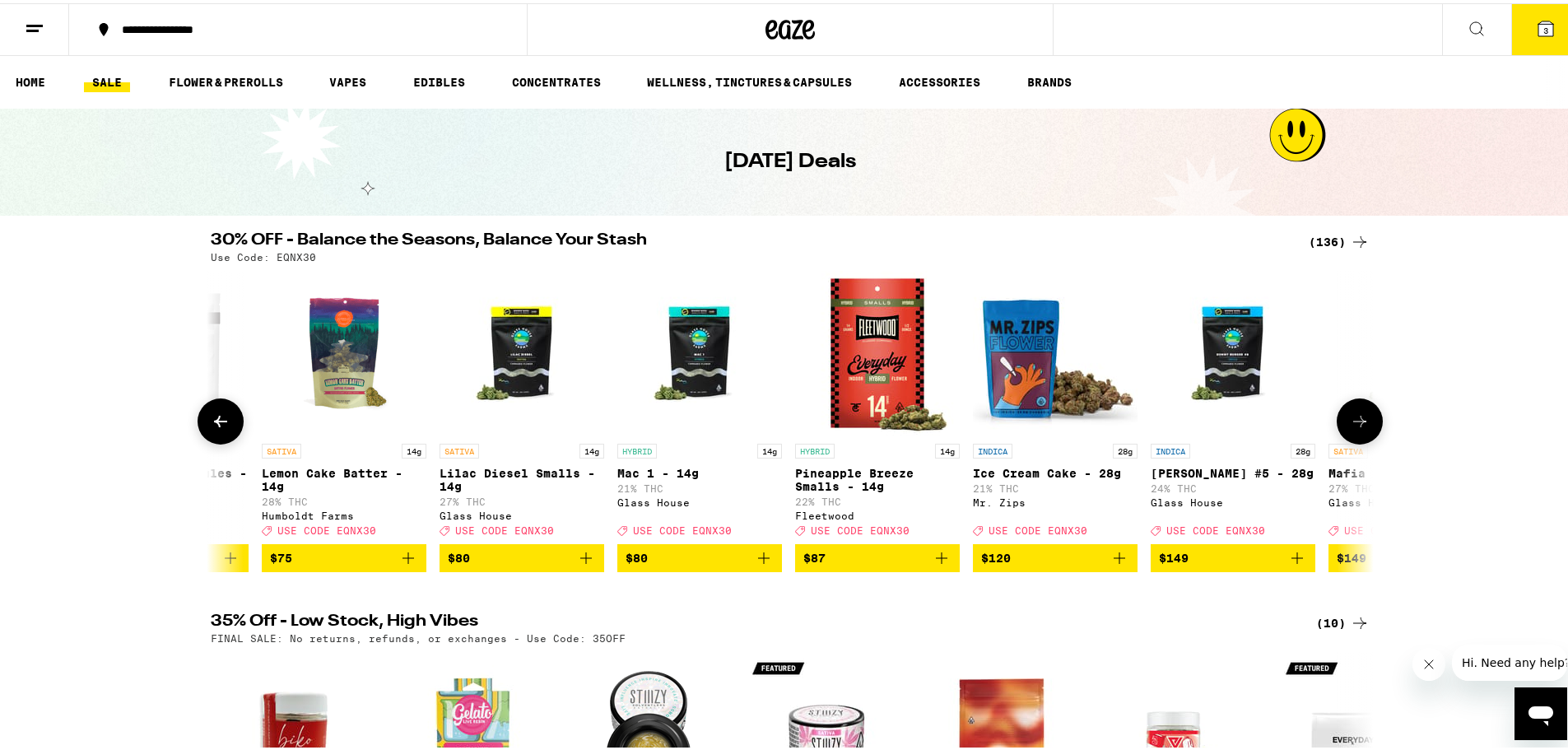
click at [1360, 423] on icon at bounding box center [1359, 417] width 20 height 20
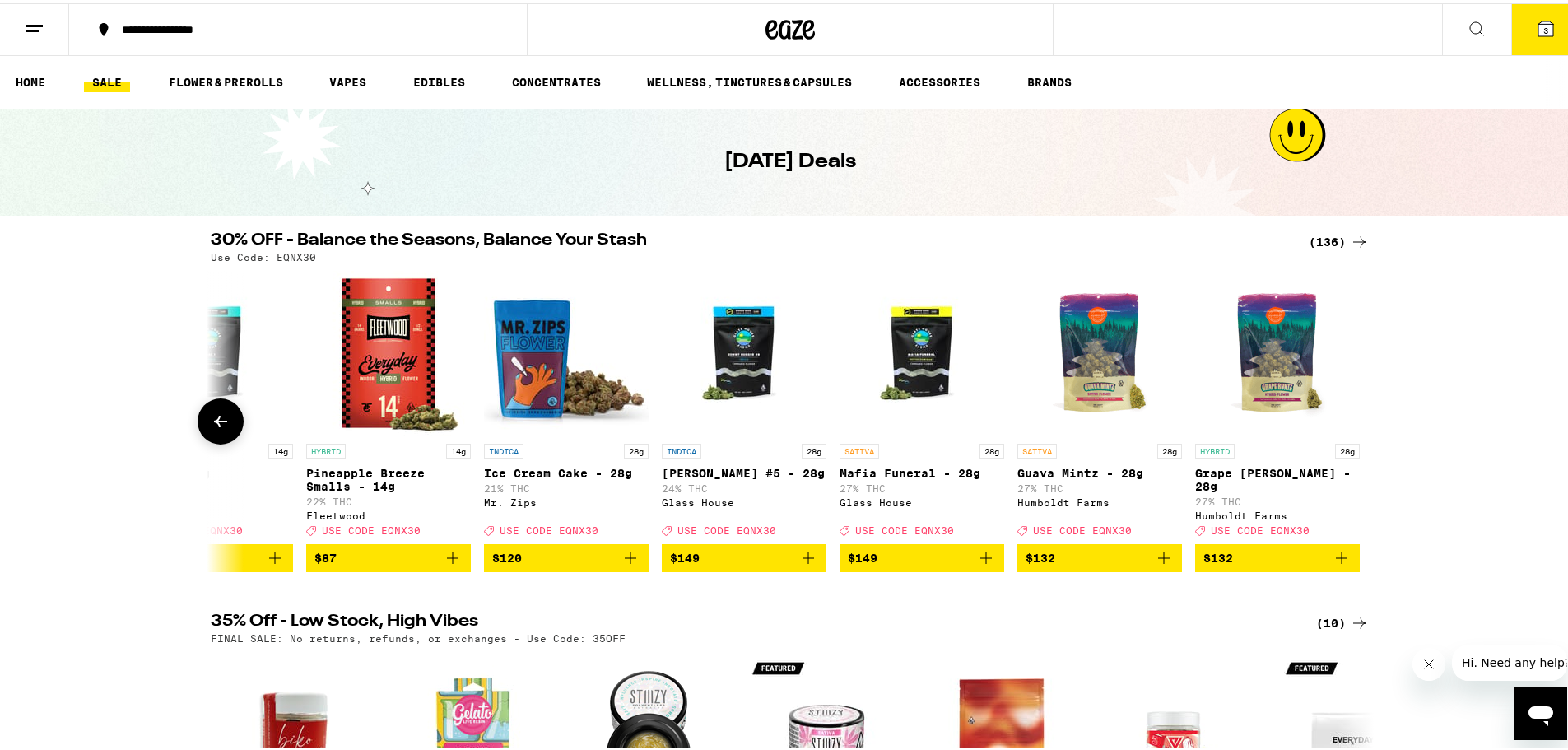
scroll to position [0, 23019]
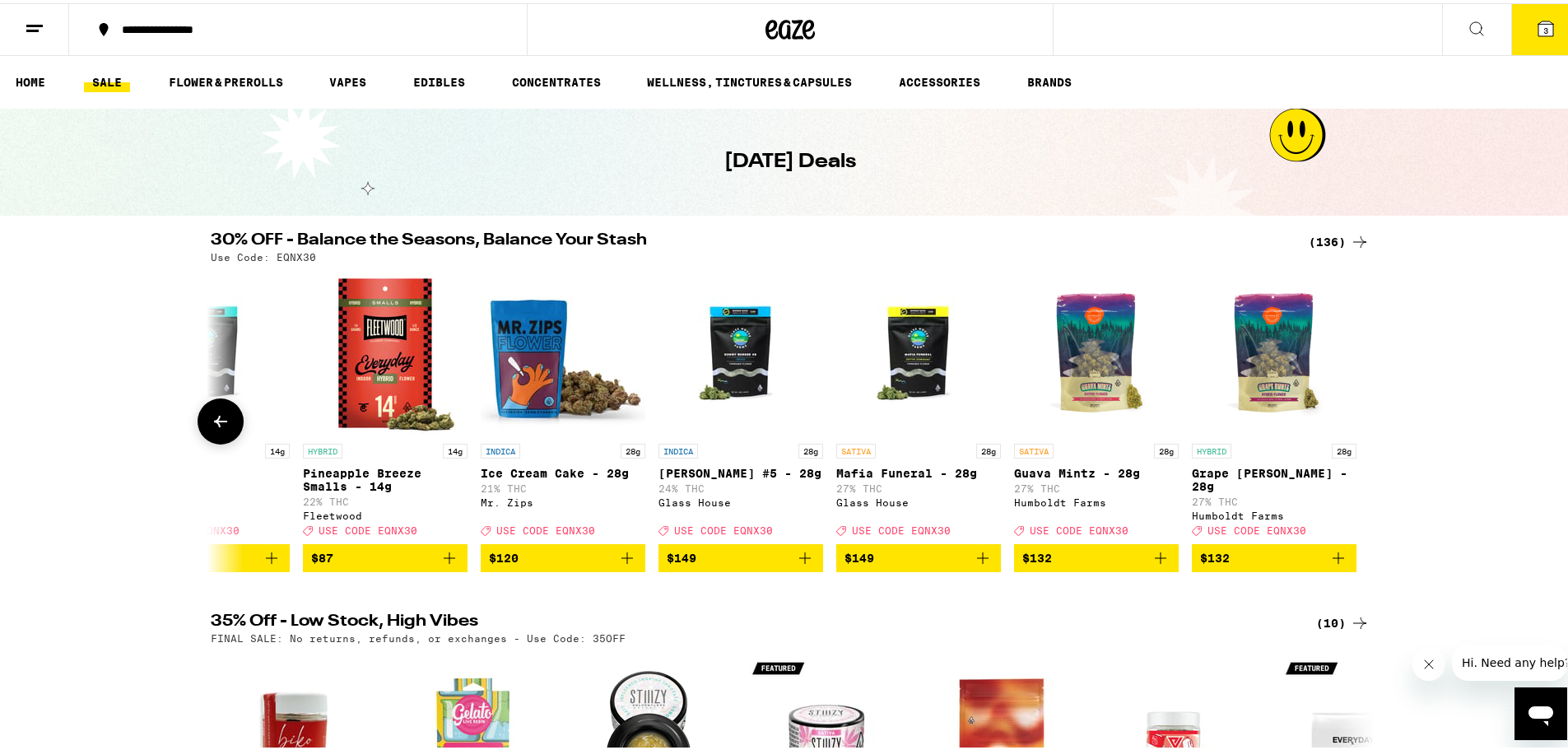
click at [1360, 423] on div at bounding box center [1359, 417] width 46 height 46
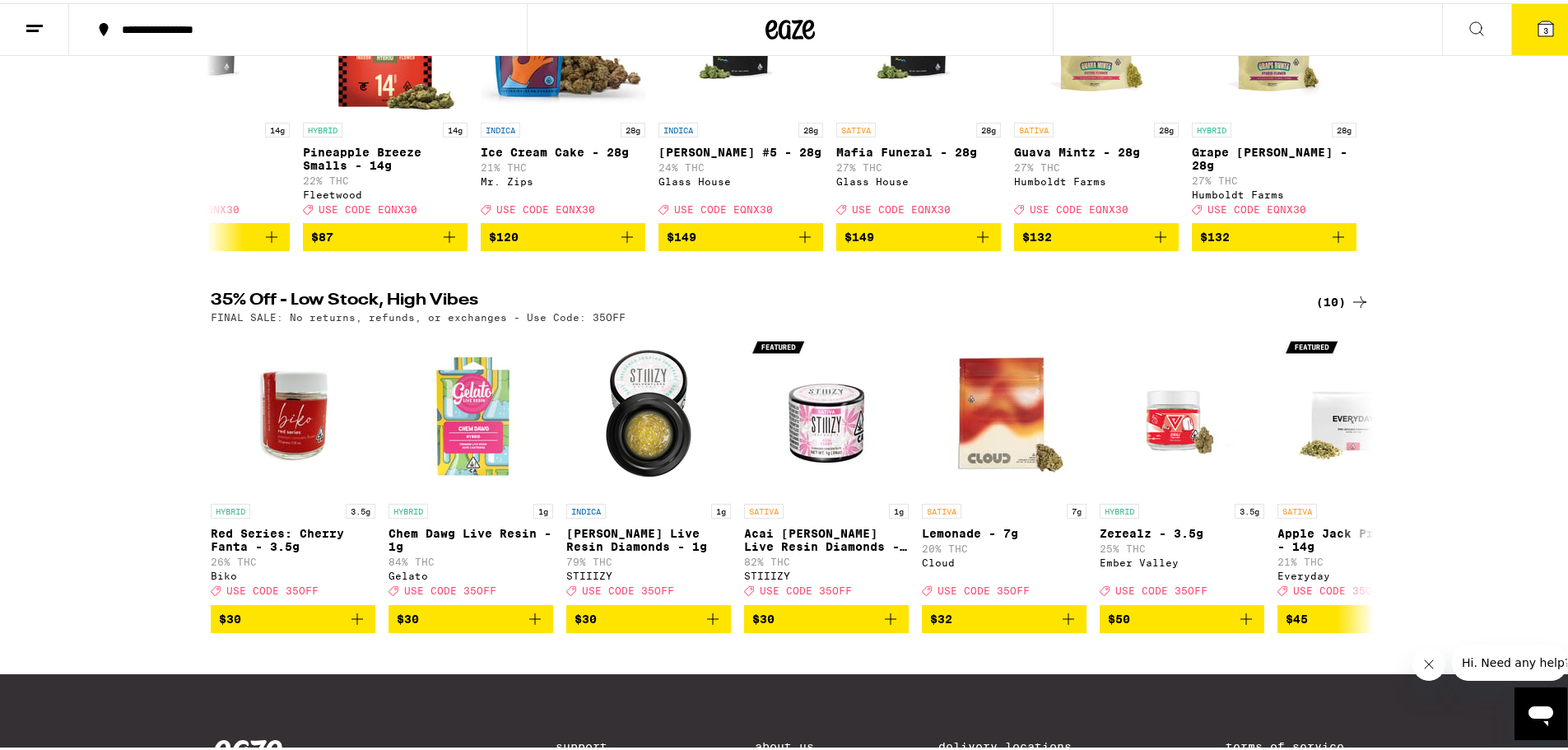
scroll to position [329, 0]
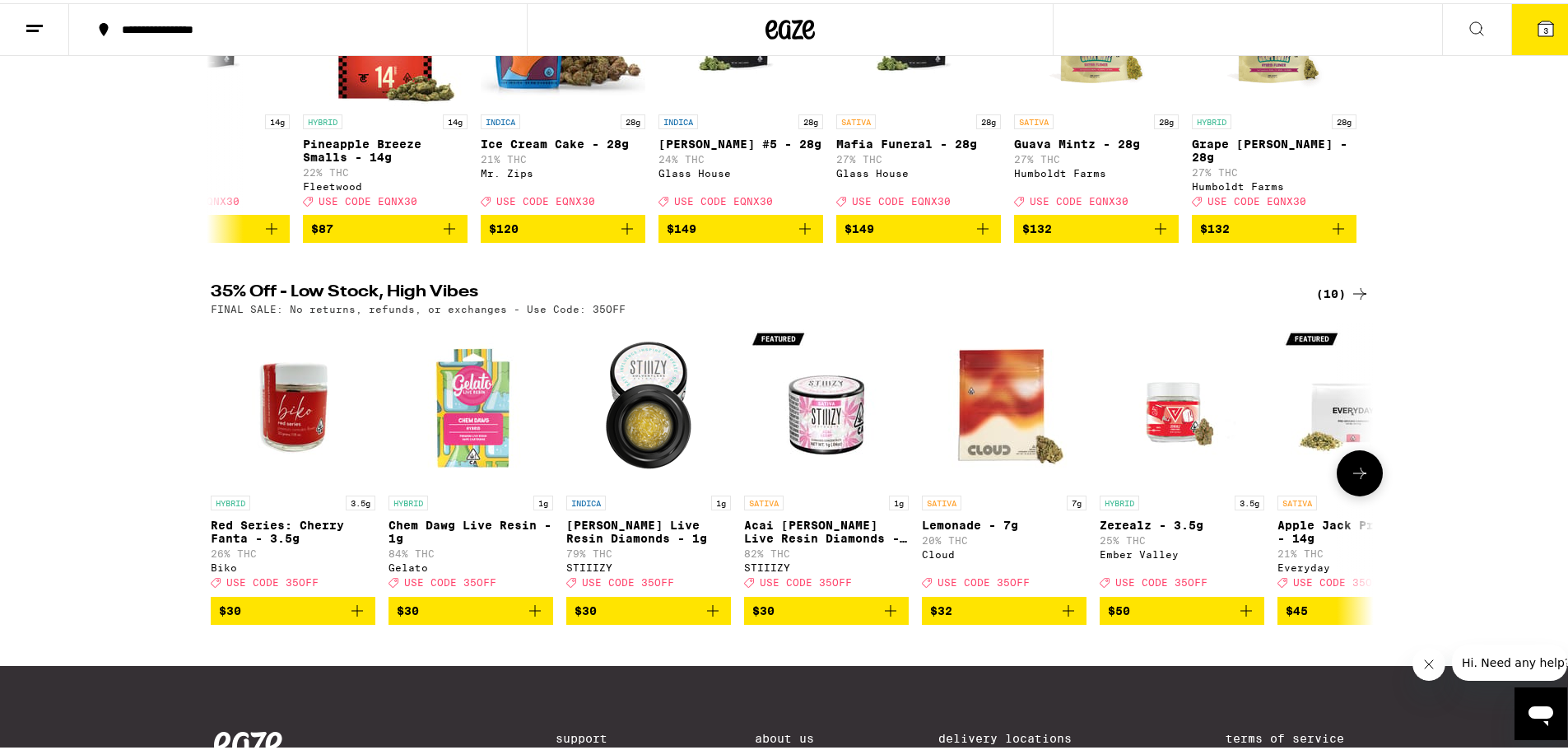
click at [1353, 480] on icon at bounding box center [1359, 469] width 20 height 20
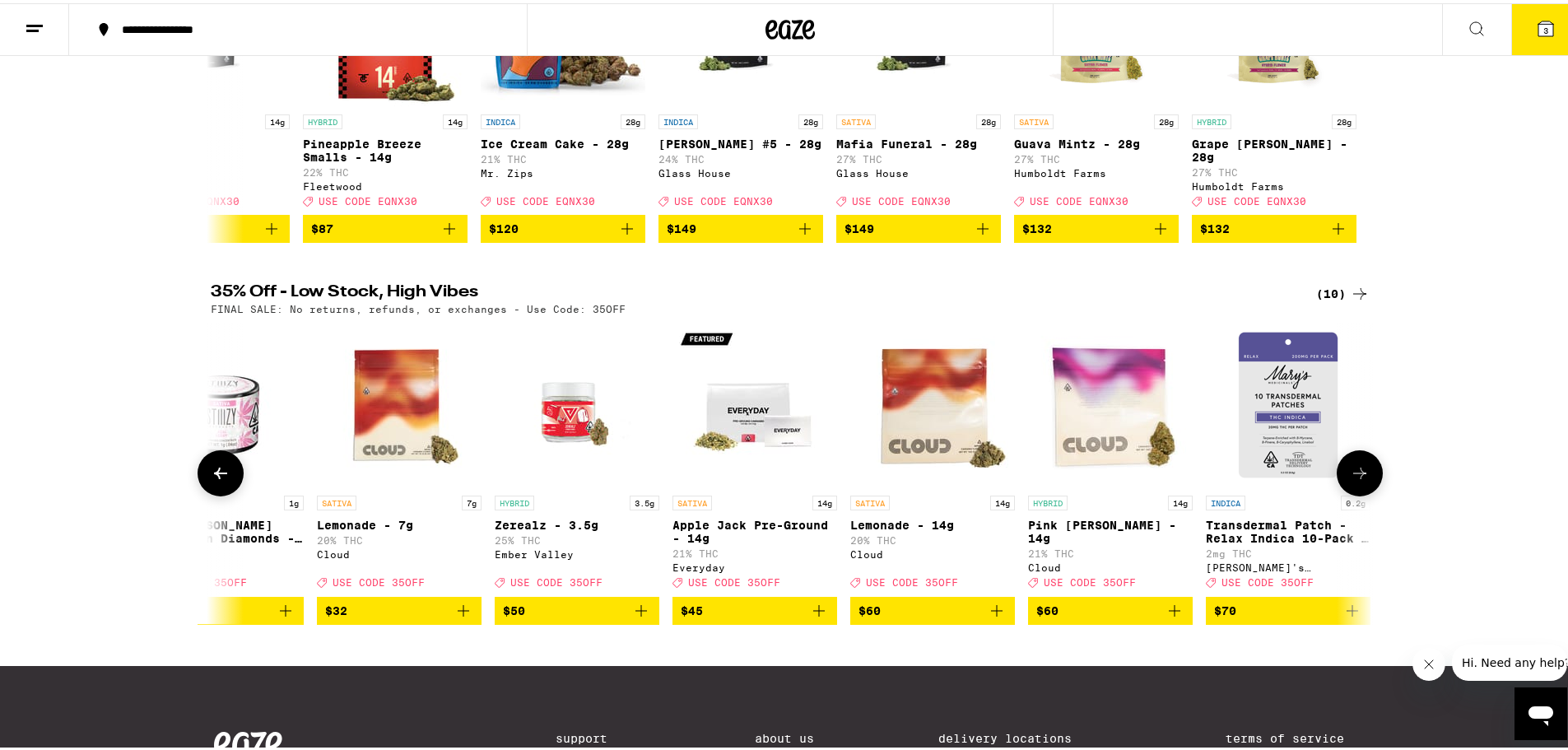
scroll to position [0, 619]
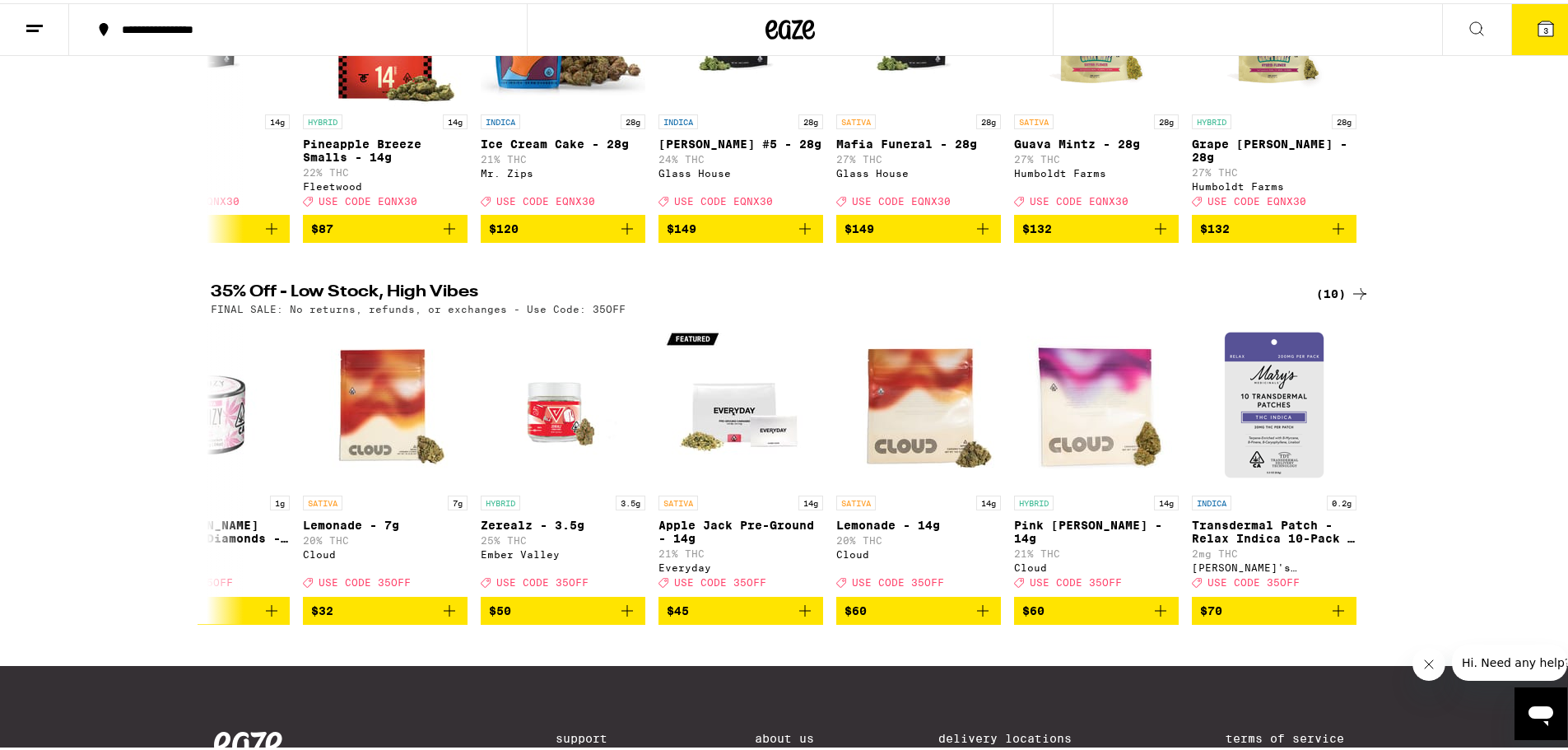
click at [1326, 301] on div "(10)" at bounding box center [1343, 290] width 54 height 20
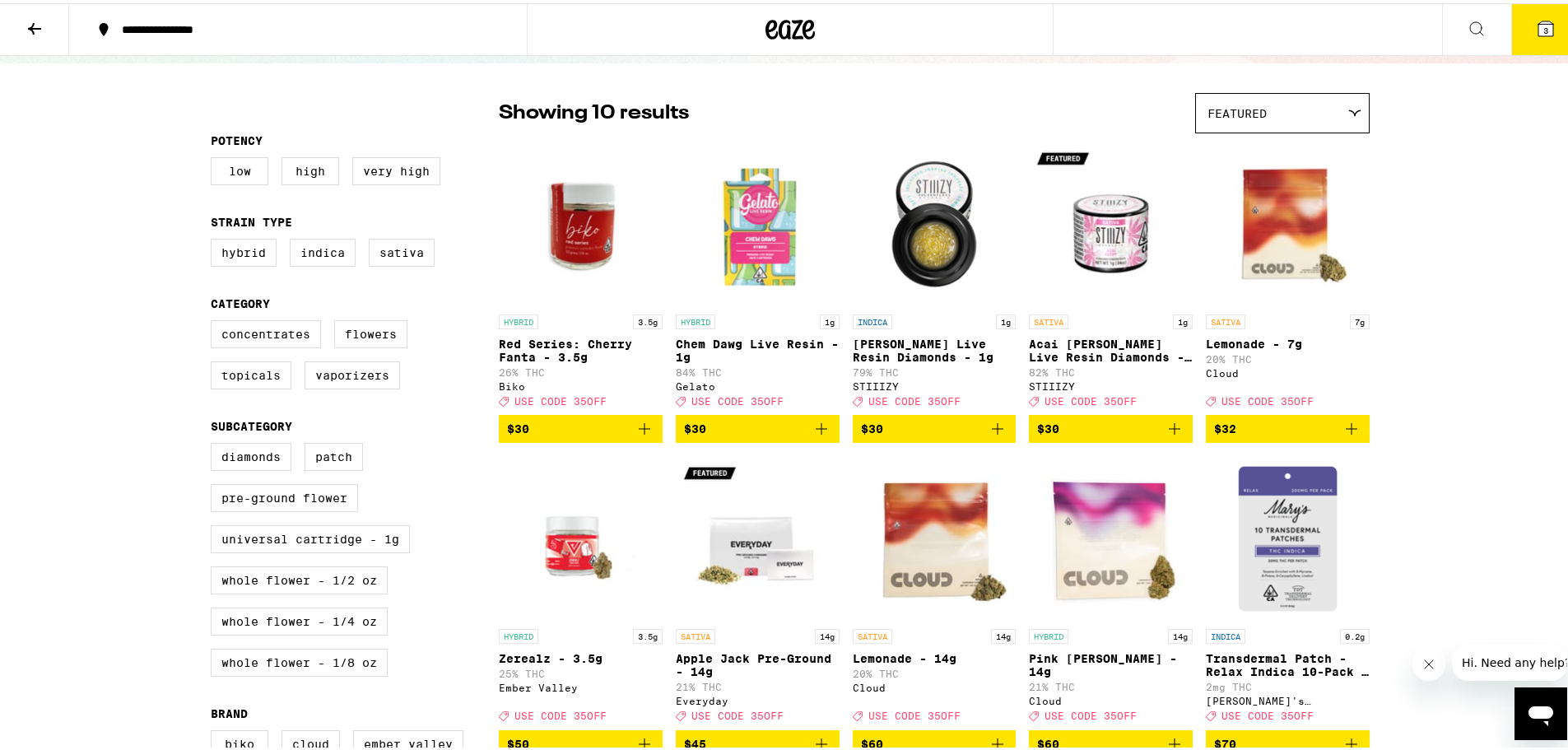
scroll to position [98, 0]
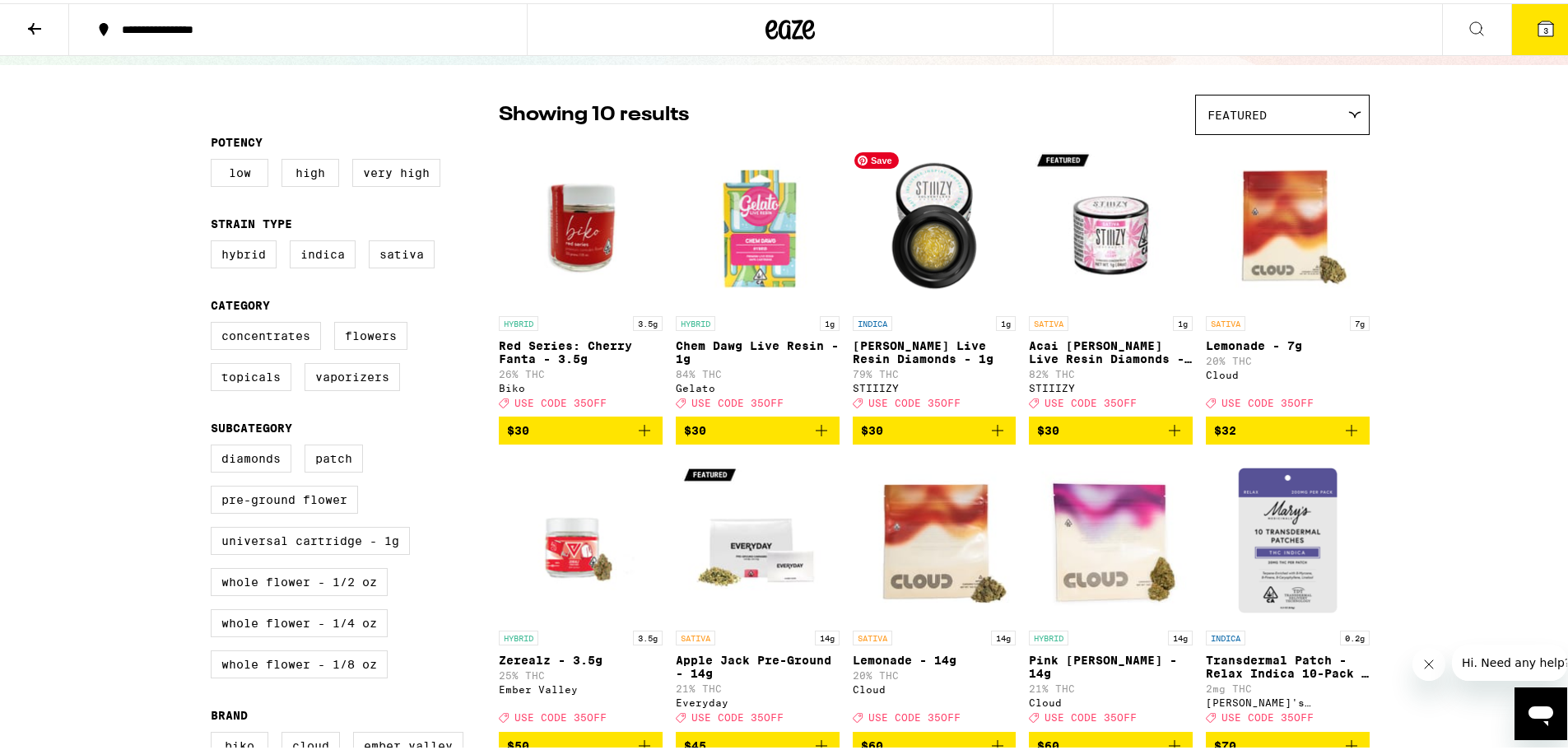
click at [938, 236] on img "Open page for Mochi Gelato Live Resin Diamonds - 1g from STIIIZY" at bounding box center [934, 223] width 164 height 165
click at [1453, 16] on button at bounding box center [1476, 27] width 69 height 52
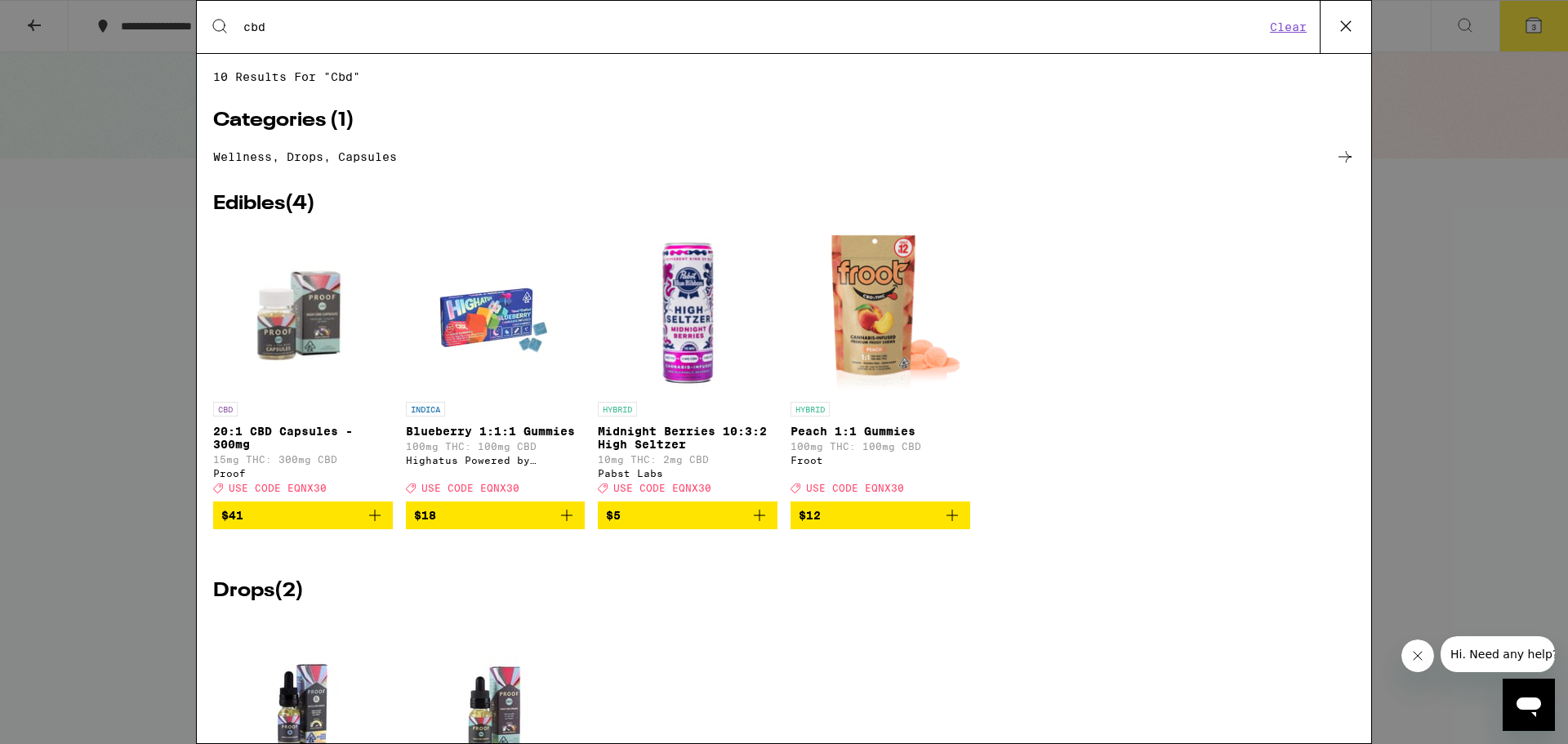
type input "cbd"
click at [135, 203] on div "Search for Products cbd Clear 10 results for "cbd" Categories ( 1 ) Wellness, d…" at bounding box center [784, 372] width 1568 height 744
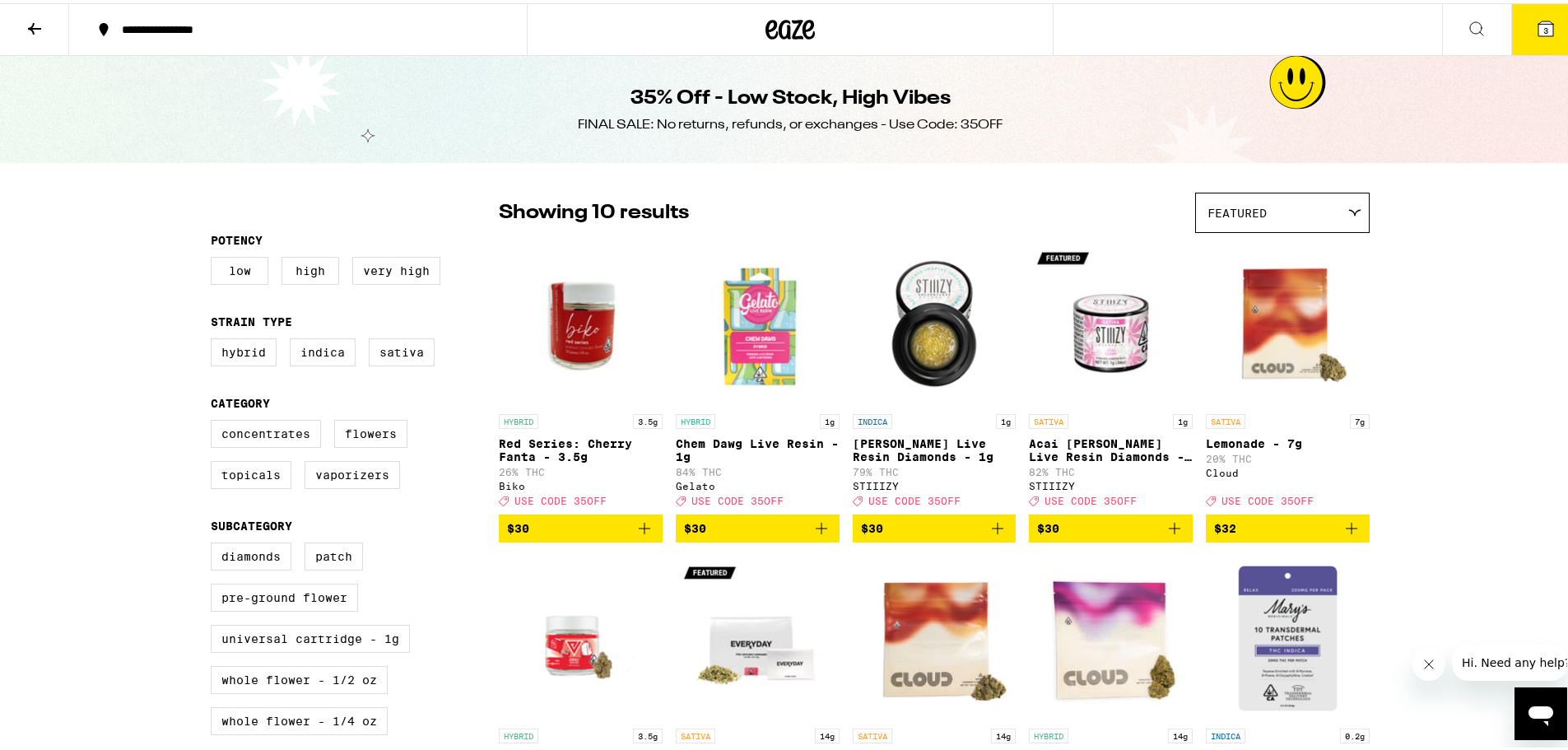
click at [29, 25] on icon at bounding box center [34, 25] width 13 height 11
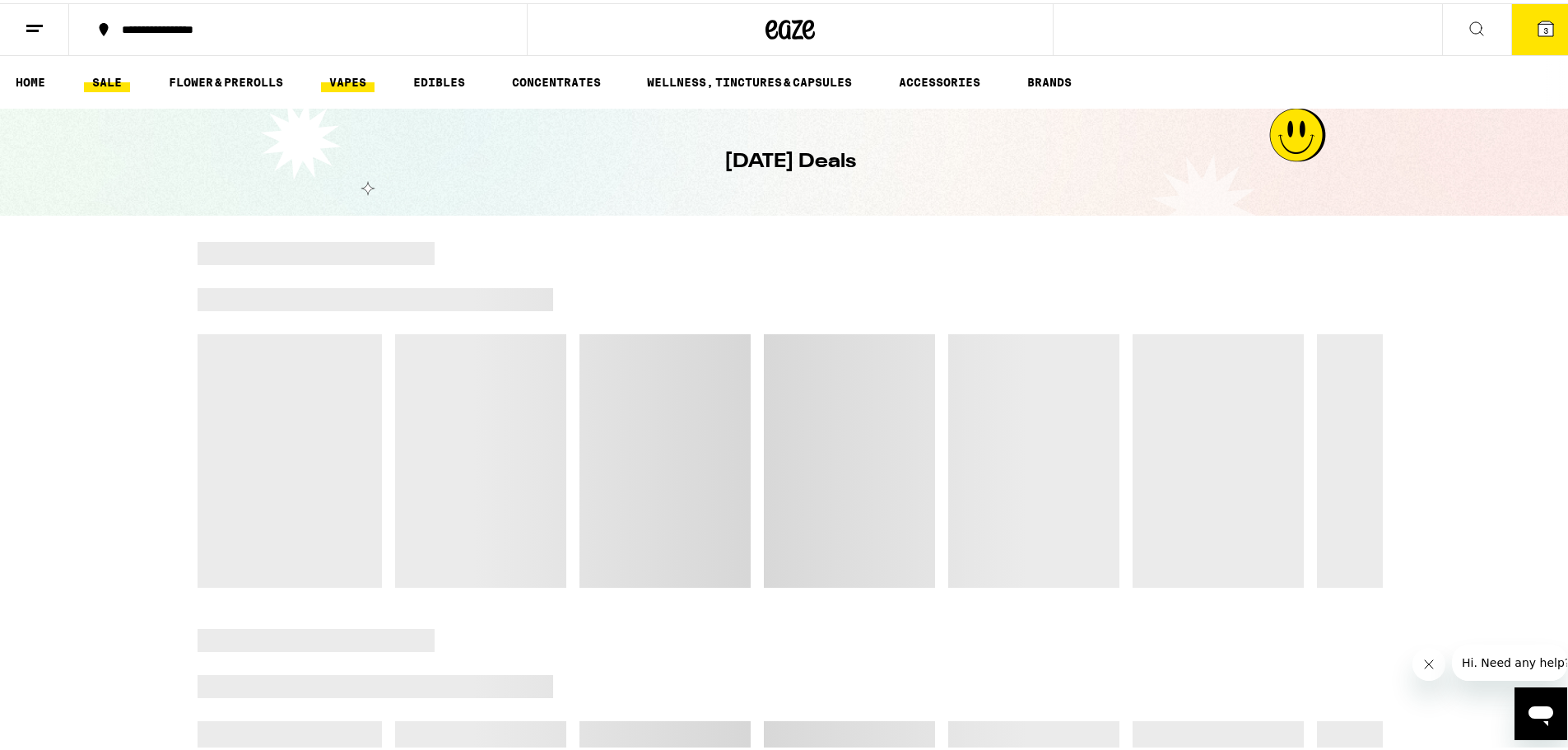
click at [344, 81] on link "VAPES" at bounding box center [348, 79] width 54 height 20
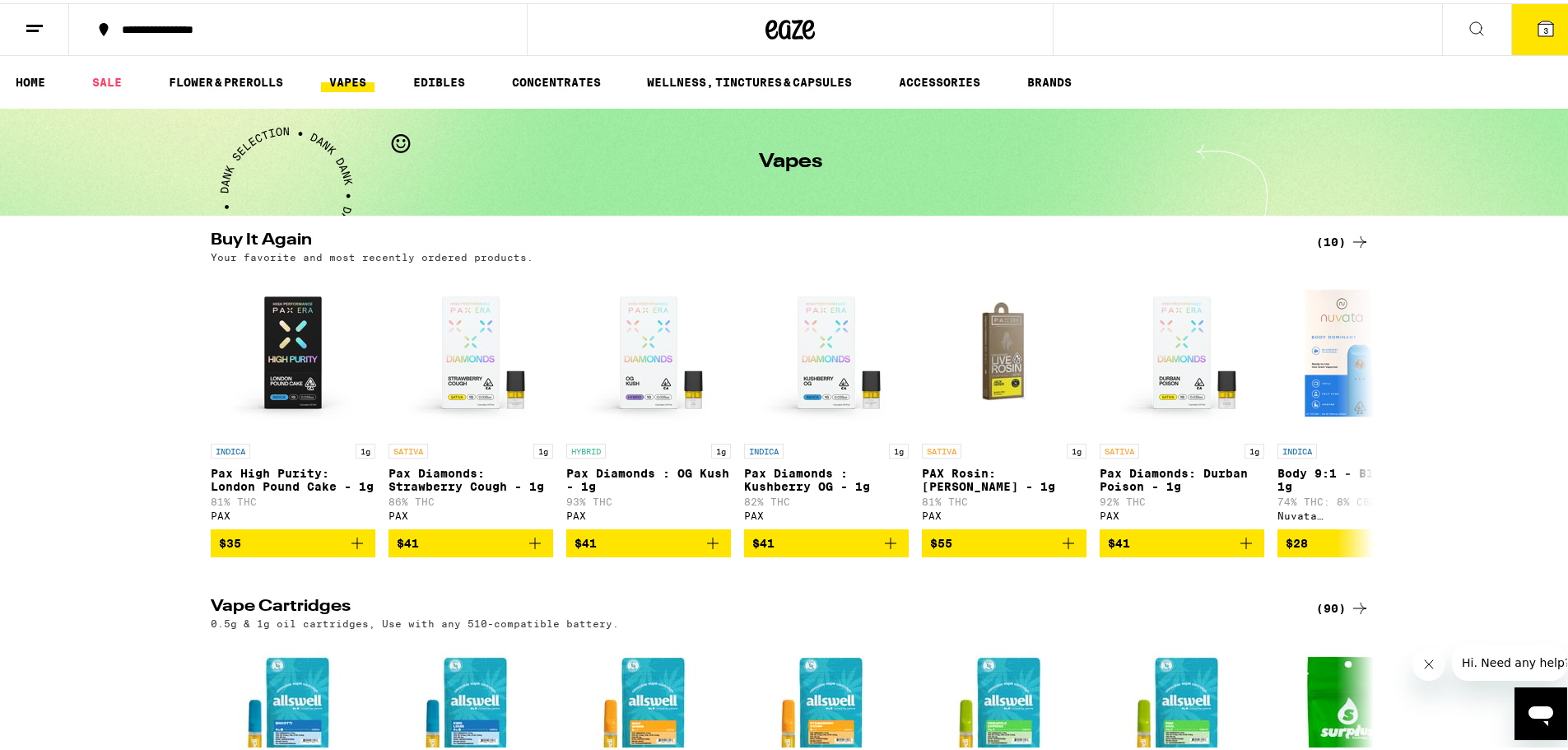
click at [1324, 236] on div "(10)" at bounding box center [1343, 238] width 54 height 20
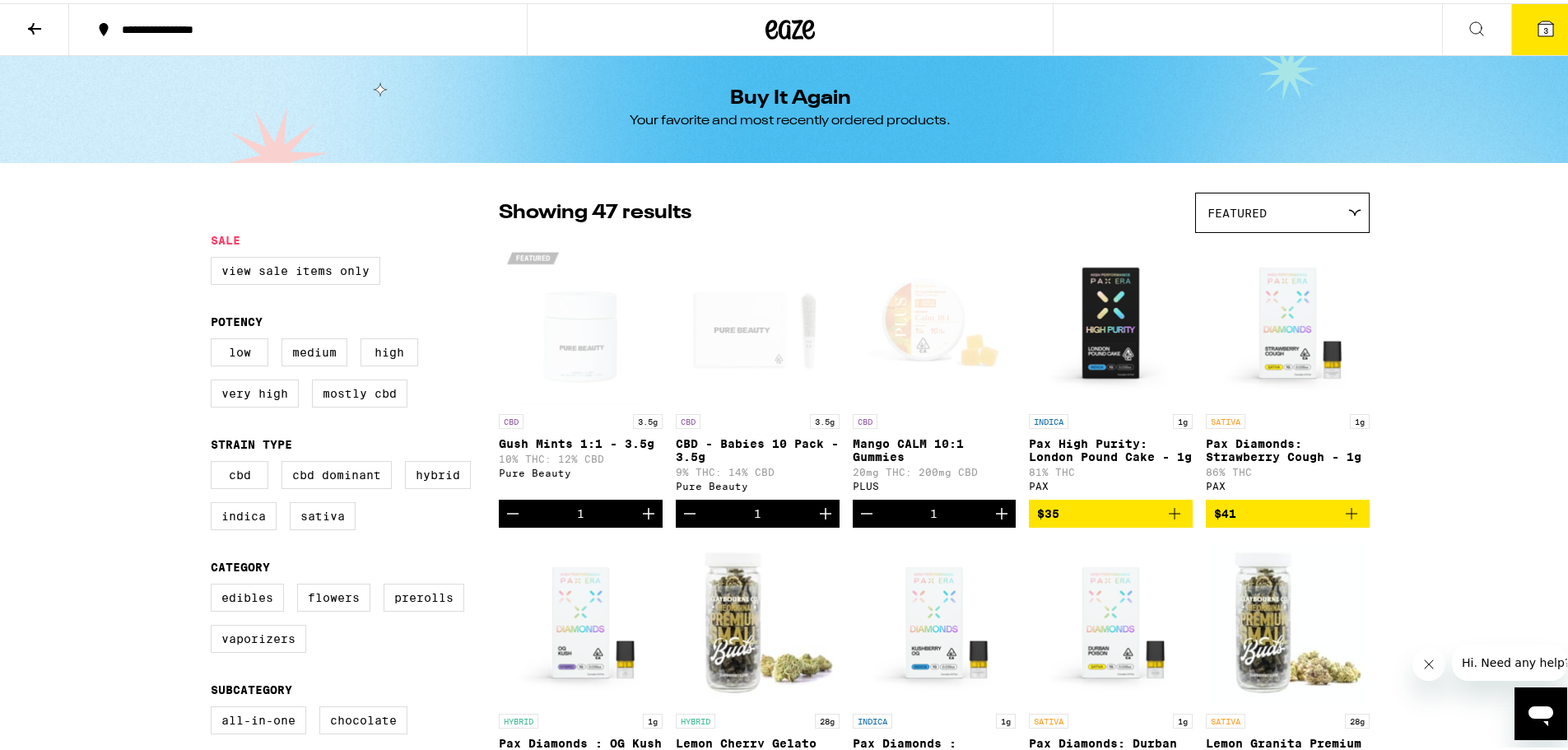
click at [861, 519] on icon "Decrement" at bounding box center [867, 510] width 20 height 20
click at [680, 520] on icon "Decrement" at bounding box center [689, 510] width 20 height 20
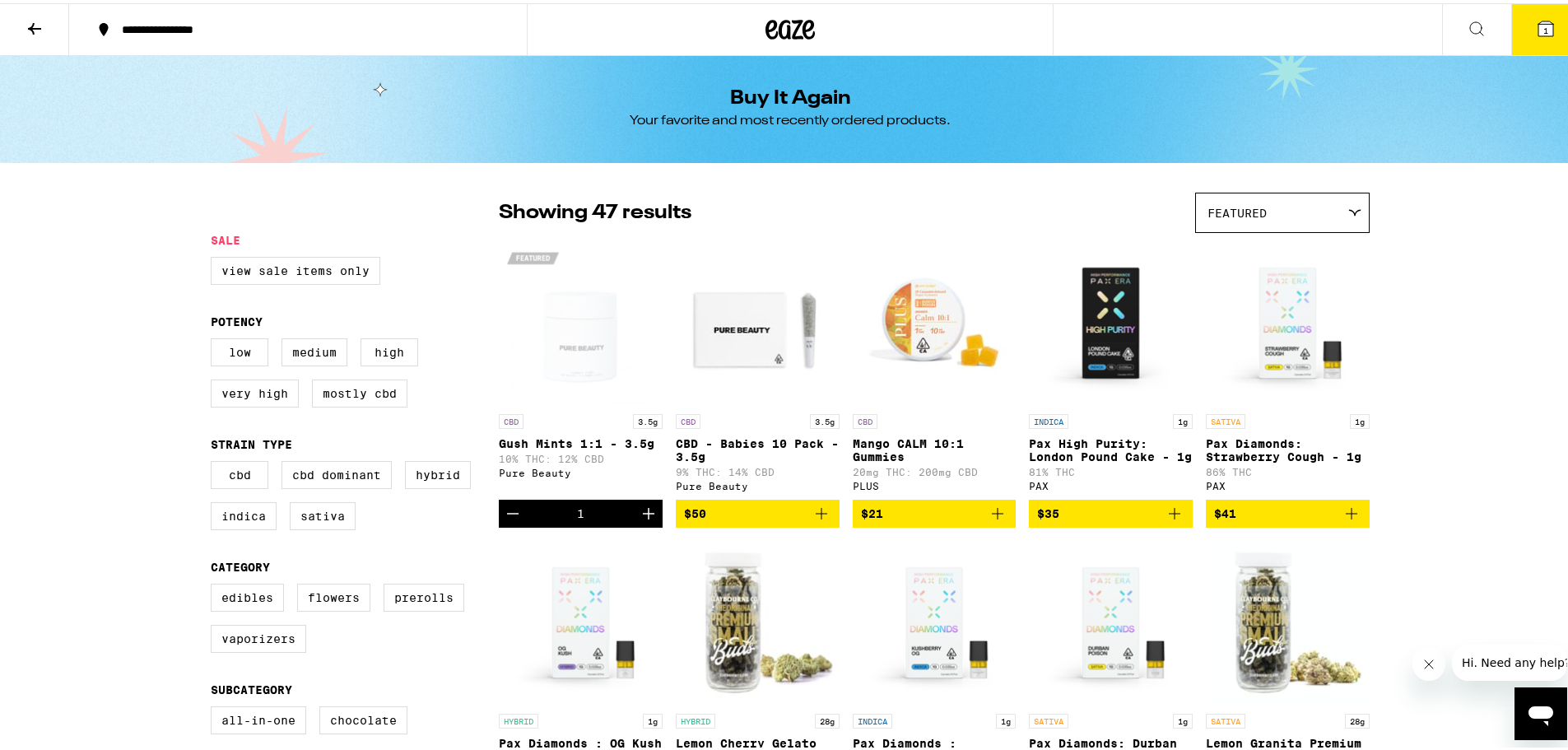
click at [503, 520] on icon "Decrement" at bounding box center [513, 510] width 20 height 20
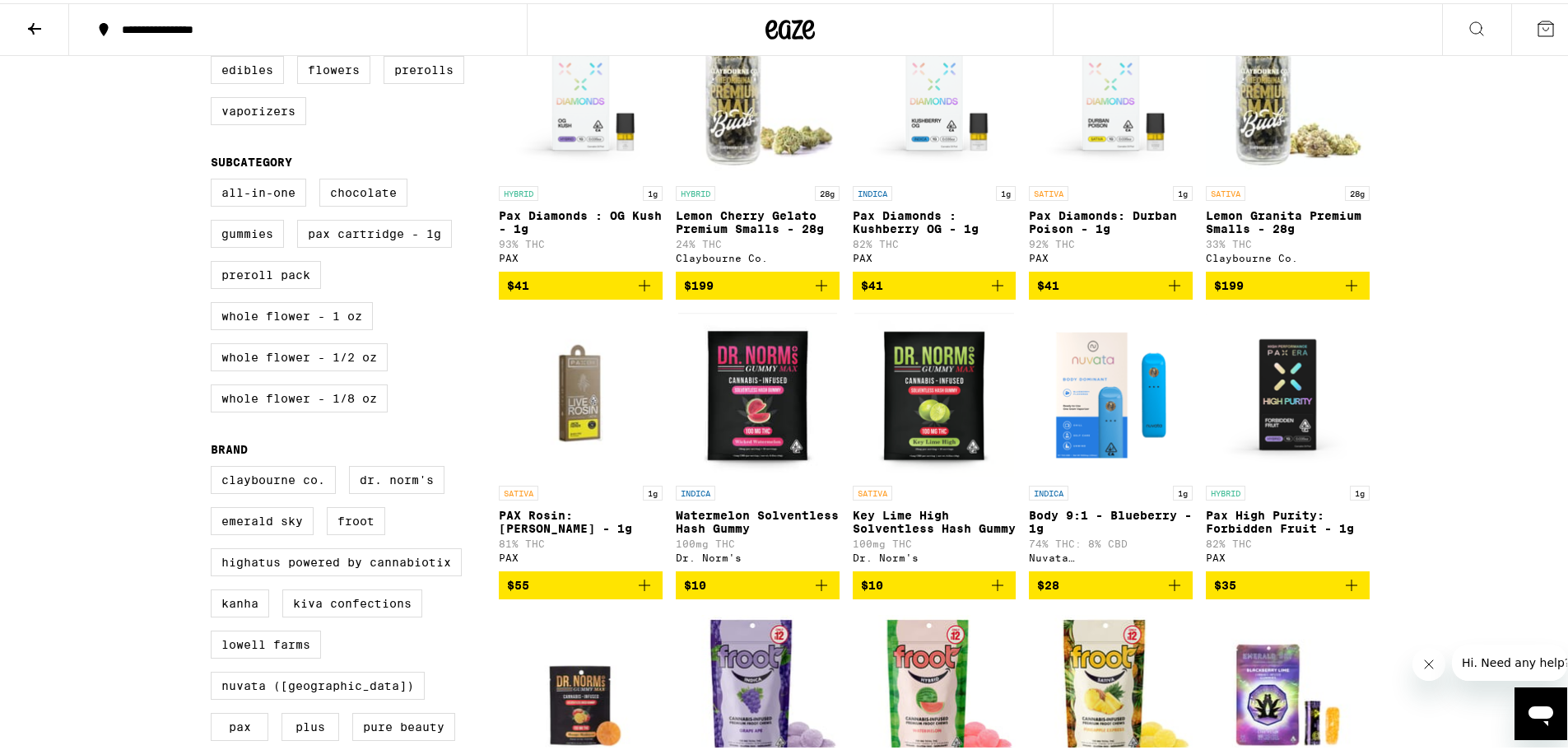
scroll to position [466, 0]
